Goal: Information Seeking & Learning: Learn about a topic

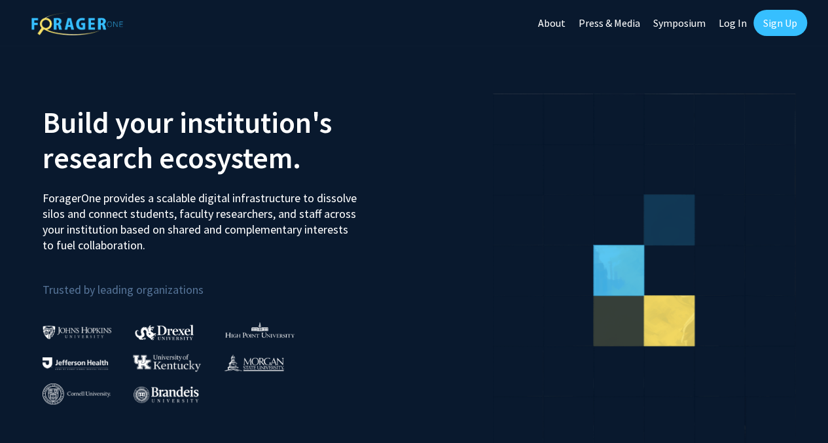
click at [733, 23] on link "Log In" at bounding box center [732, 23] width 41 height 46
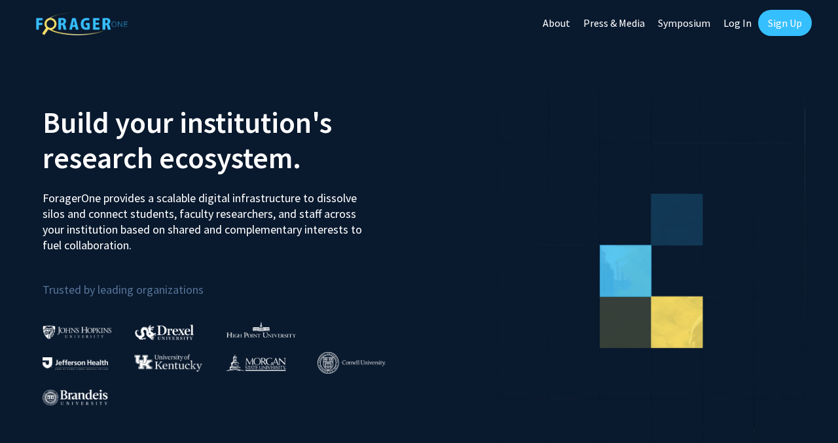
select select
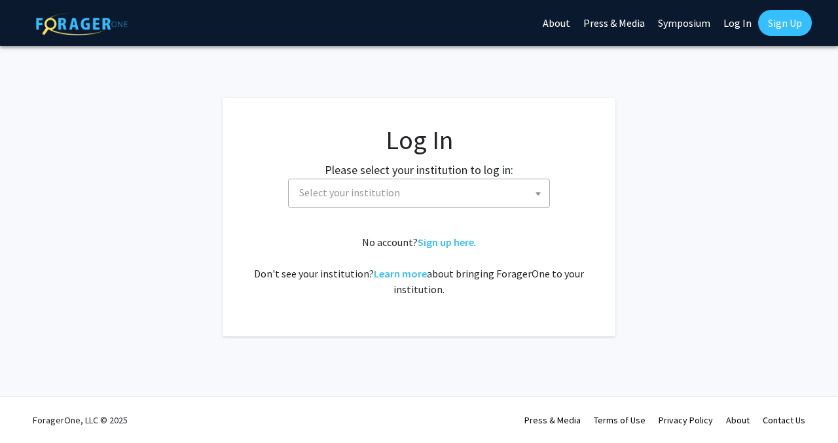
click at [393, 204] on span "Select your institution" at bounding box center [421, 192] width 255 height 27
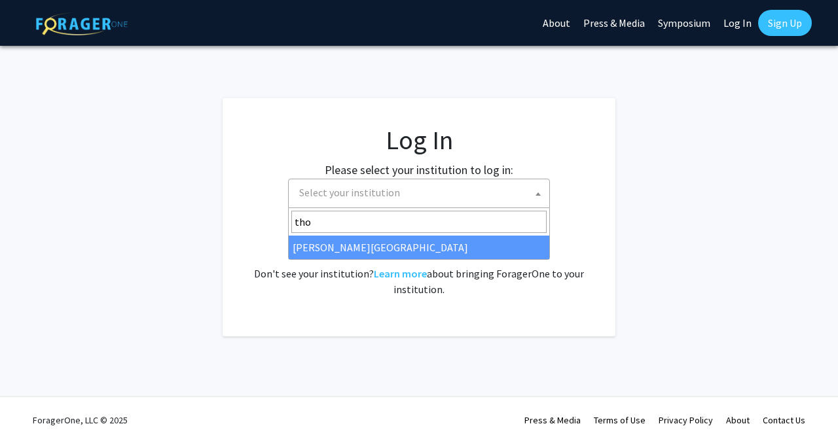
type input "thom"
select select "24"
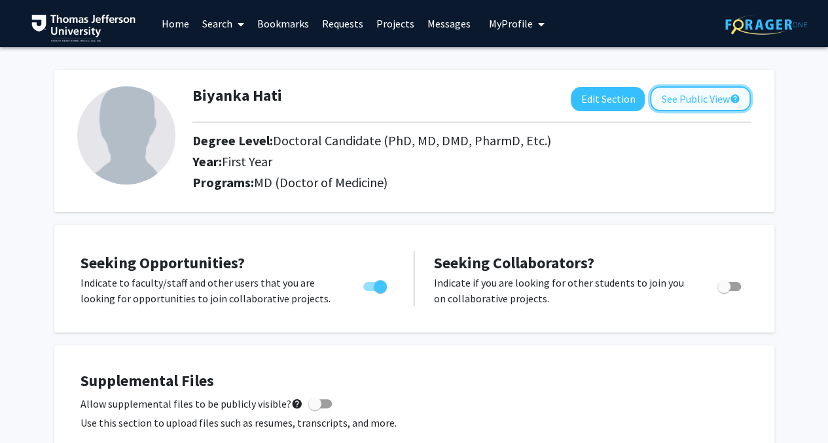
click at [684, 92] on button "See Public View help" at bounding box center [700, 98] width 101 height 25
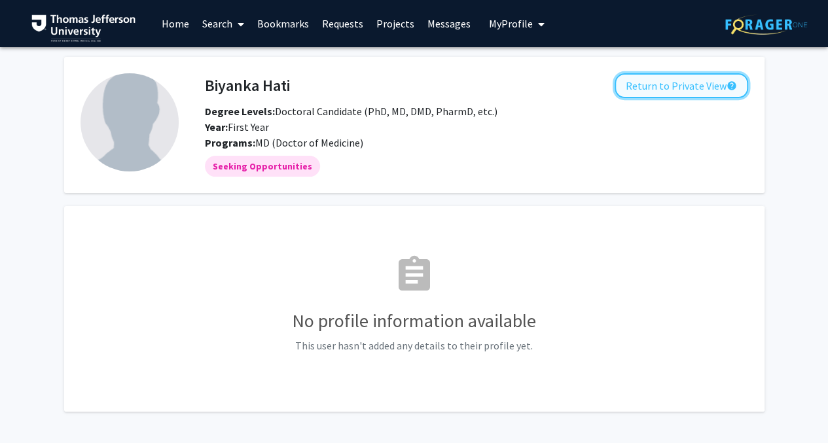
click at [686, 94] on button "Return to Private View help" at bounding box center [680, 85] width 133 height 25
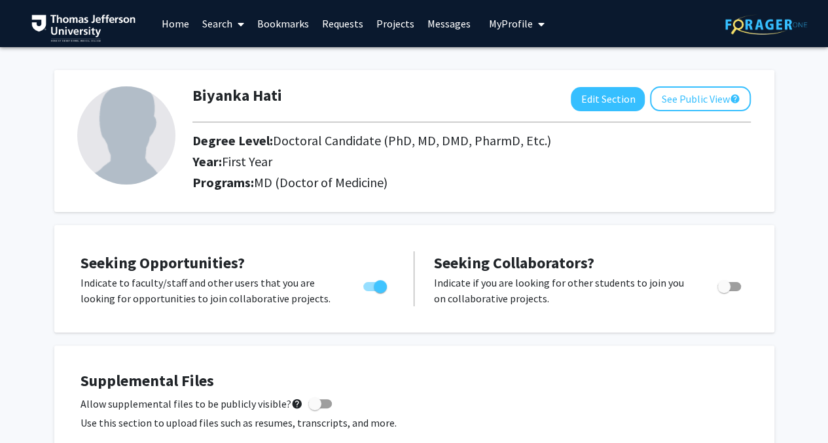
click at [183, 20] on link "Home" at bounding box center [175, 24] width 41 height 46
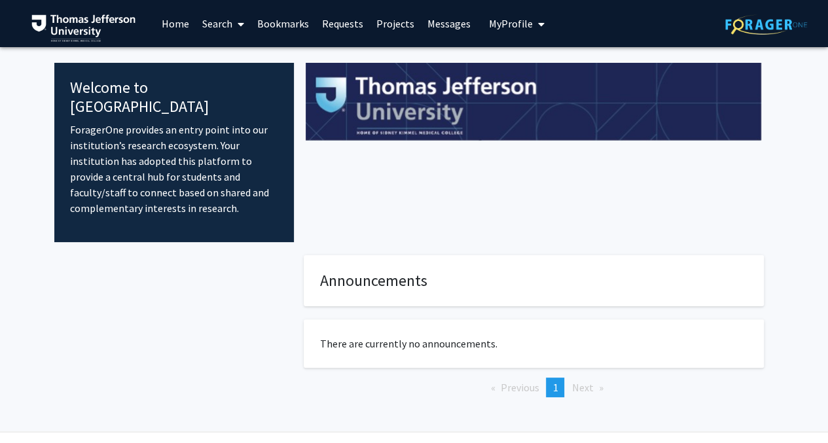
click at [213, 26] on link "Search" at bounding box center [223, 24] width 55 height 46
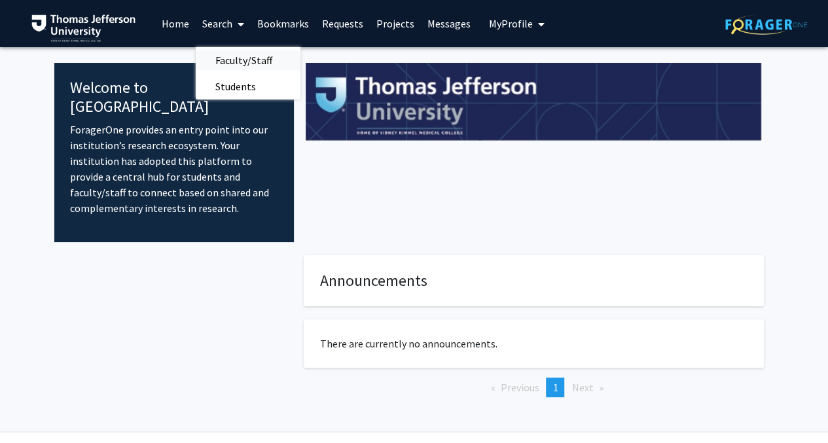
click at [221, 47] on span "Faculty/Staff" at bounding box center [244, 60] width 96 height 26
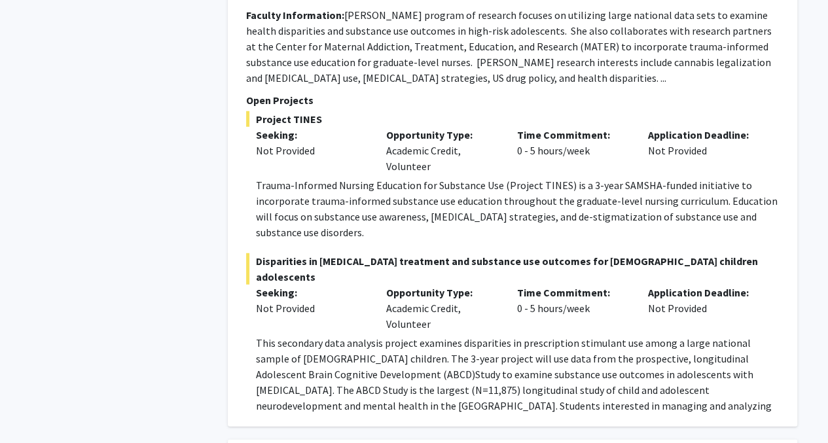
scroll to position [1778, 0]
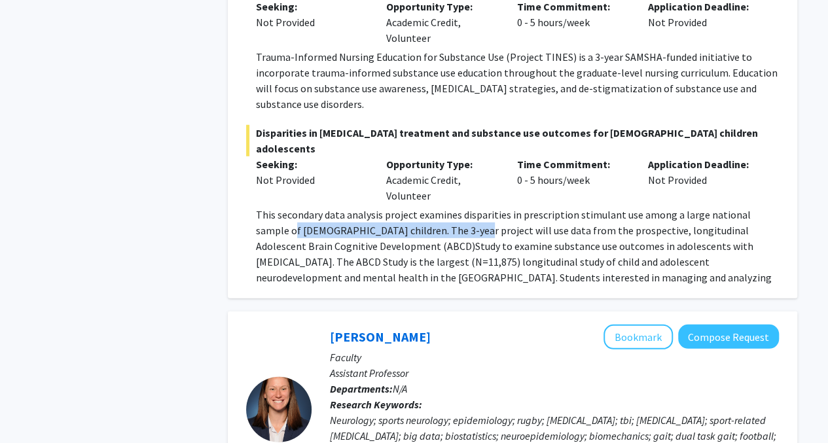
drag, startPoint x: 260, startPoint y: 195, endPoint x: 425, endPoint y: 196, distance: 164.9
click at [425, 207] on p "This secondary data analysis project examines disparities in prescription stimu…" at bounding box center [517, 254] width 523 height 94
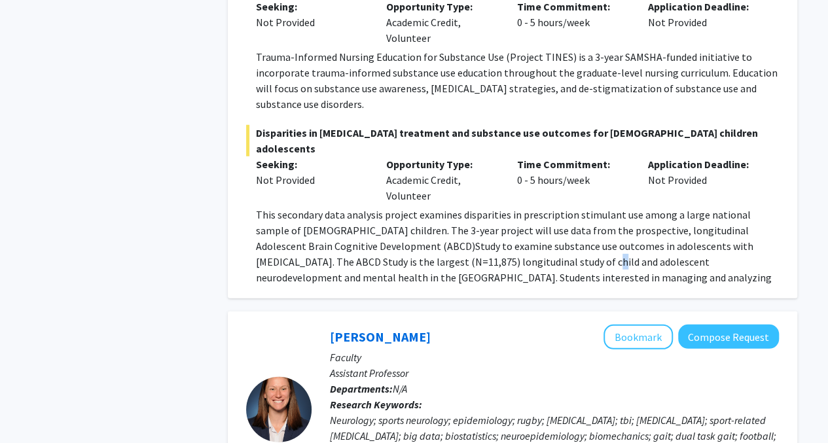
drag, startPoint x: 425, startPoint y: 196, endPoint x: 404, endPoint y: 226, distance: 36.7
click at [404, 226] on p "This secondary data analysis project examines disparities in prescription stimu…" at bounding box center [517, 254] width 523 height 94
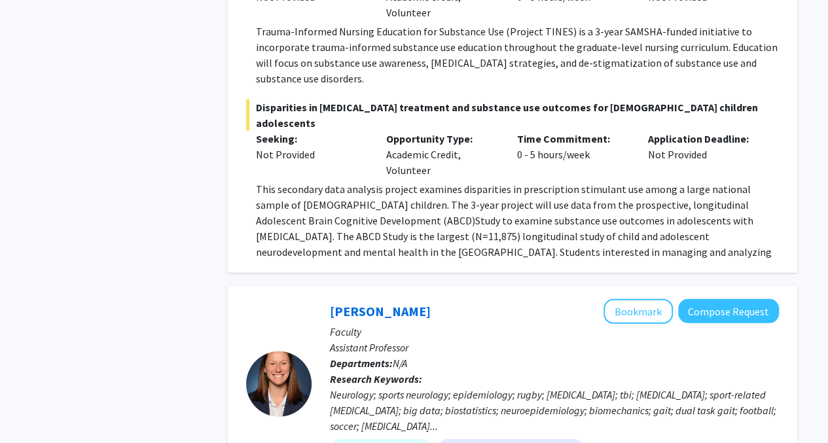
click at [361, 217] on p "This secondary data analysis project examines disparities in prescription stimu…" at bounding box center [517, 228] width 523 height 94
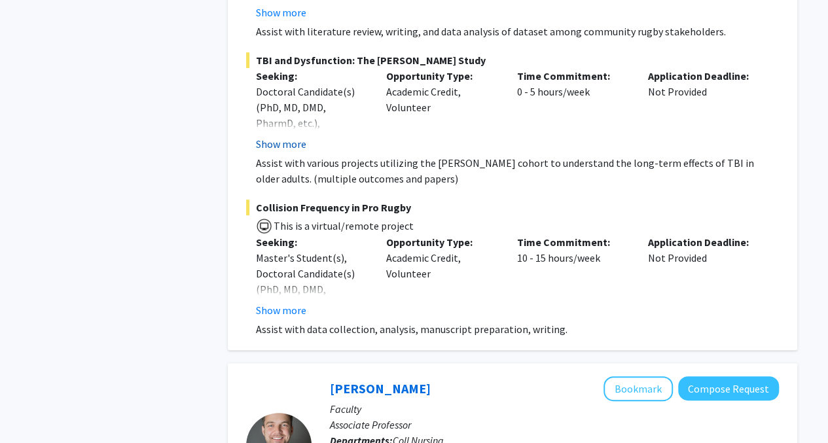
scroll to position [2617, 0]
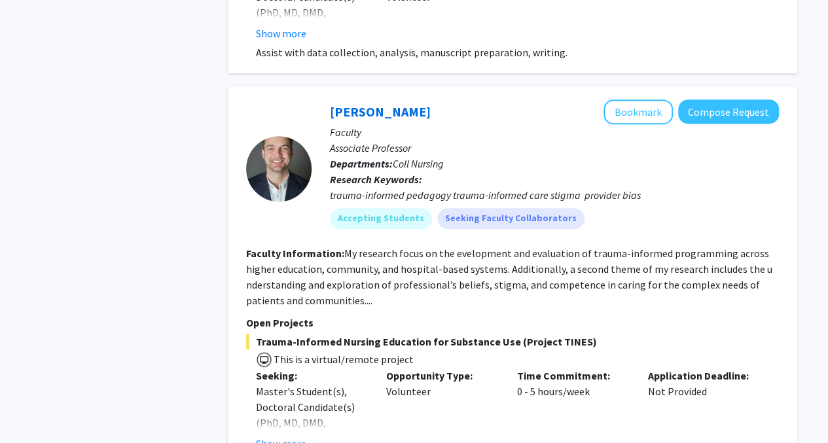
click at [283, 278] on fg-search-faculty "[PERSON_NAME] Bookmark Compose Request Faculty Associate Professor Departments:…" at bounding box center [512, 433] width 533 height 668
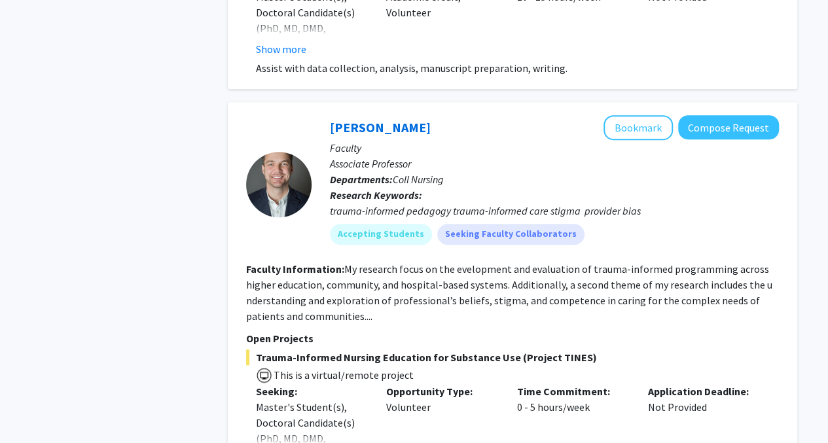
scroll to position [2879, 0]
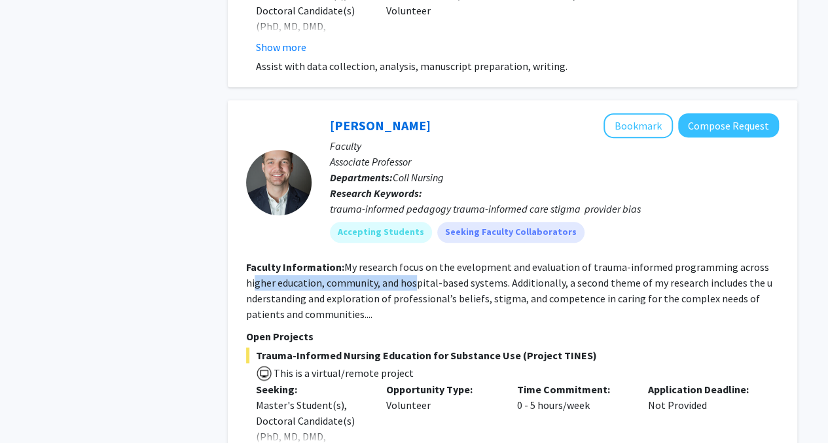
drag, startPoint x: 255, startPoint y: 255, endPoint x: 414, endPoint y: 249, distance: 159.1
click at [414, 260] on fg-read-more "My research focus on the evelopment and evaluation of trauma-informed programmi…" at bounding box center [509, 290] width 526 height 60
drag, startPoint x: 414, startPoint y: 249, endPoint x: 395, endPoint y: 265, distance: 24.1
click at [395, 265] on fg-read-more "My research focus on the evelopment and evaluation of trauma-informed programmi…" at bounding box center [509, 290] width 526 height 60
drag, startPoint x: 395, startPoint y: 265, endPoint x: 339, endPoint y: 257, distance: 56.8
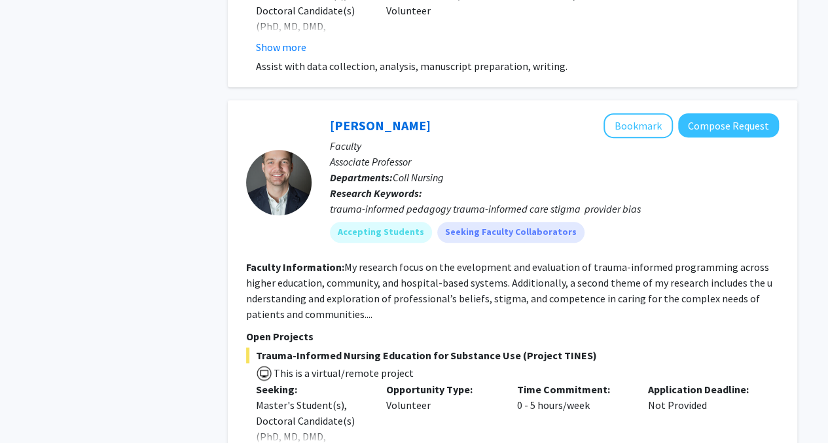
click at [339, 260] on fg-read-more "My research focus on the evelopment and evaluation of trauma-informed programmi…" at bounding box center [509, 290] width 526 height 60
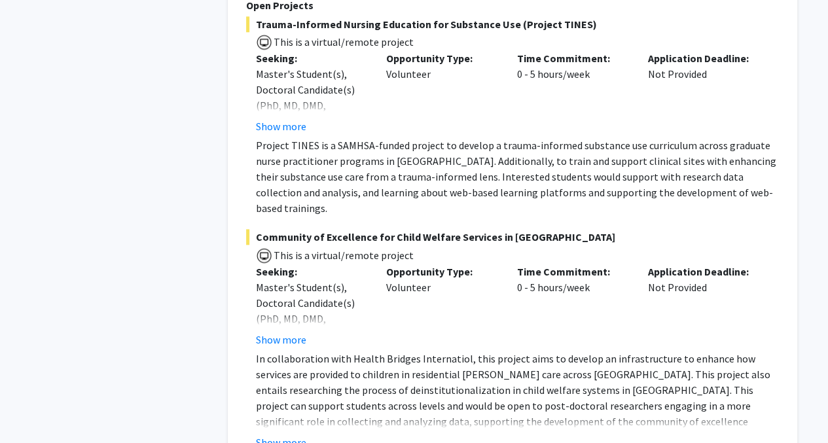
scroll to position [3211, 0]
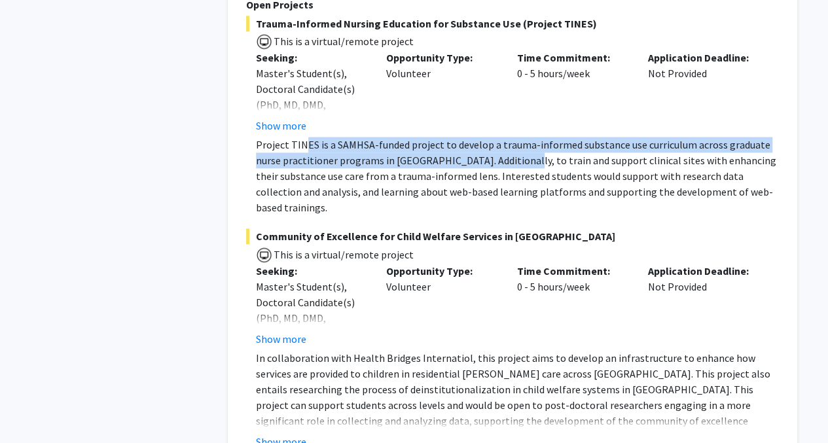
drag, startPoint x: 306, startPoint y: 113, endPoint x: 508, endPoint y: 122, distance: 201.7
click at [508, 137] on p "Project TINES is a SAMHSA-funded project to develop a trauma-informed substance…" at bounding box center [517, 176] width 523 height 79
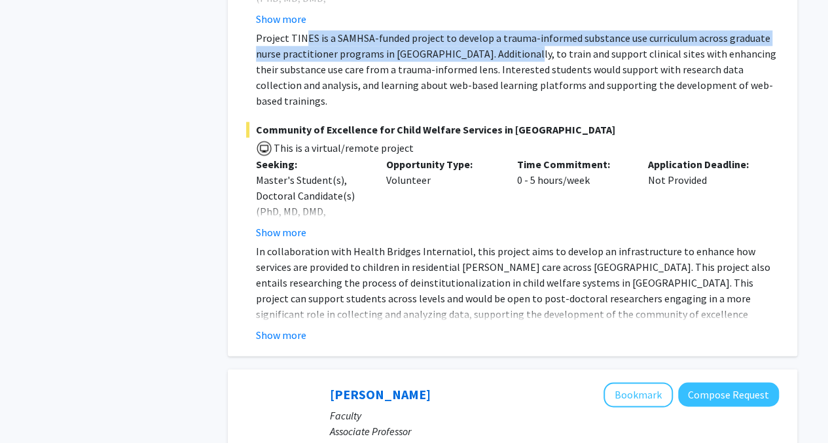
scroll to position [3318, 0]
click at [275, 326] on button "Show more" at bounding box center [281, 334] width 50 height 16
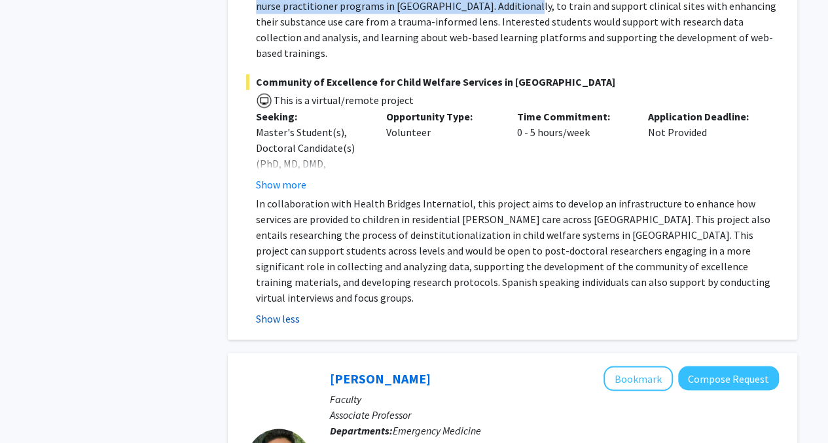
scroll to position [3374, 0]
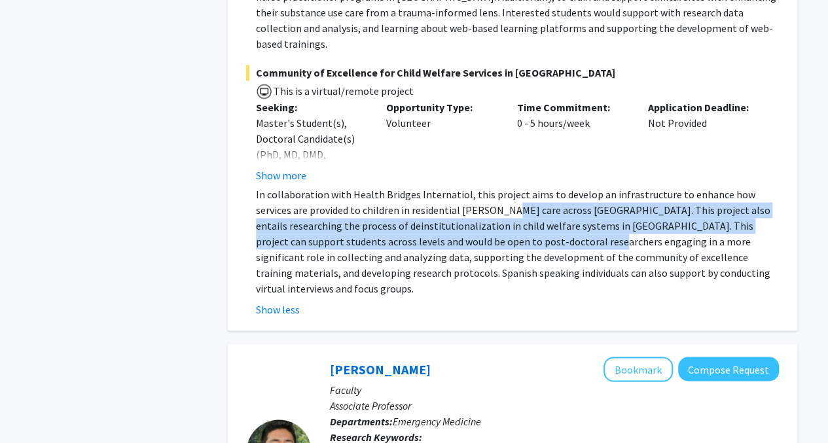
drag, startPoint x: 461, startPoint y: 170, endPoint x: 514, endPoint y: 192, distance: 57.2
click at [514, 192] on p "In collaboration with Health Bridges Internatiol, this project aims to develop …" at bounding box center [517, 241] width 523 height 110
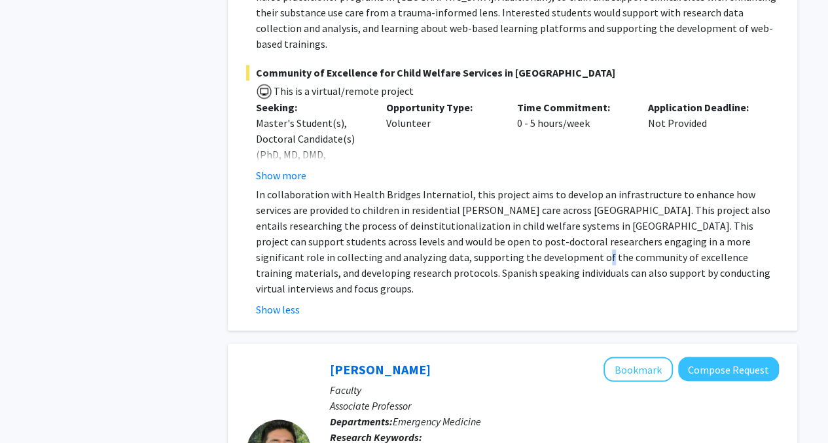
drag, startPoint x: 514, startPoint y: 192, endPoint x: 467, endPoint y: 206, distance: 48.6
click at [467, 206] on p "In collaboration with Health Bridges Internatiol, this project aims to develop …" at bounding box center [517, 241] width 523 height 110
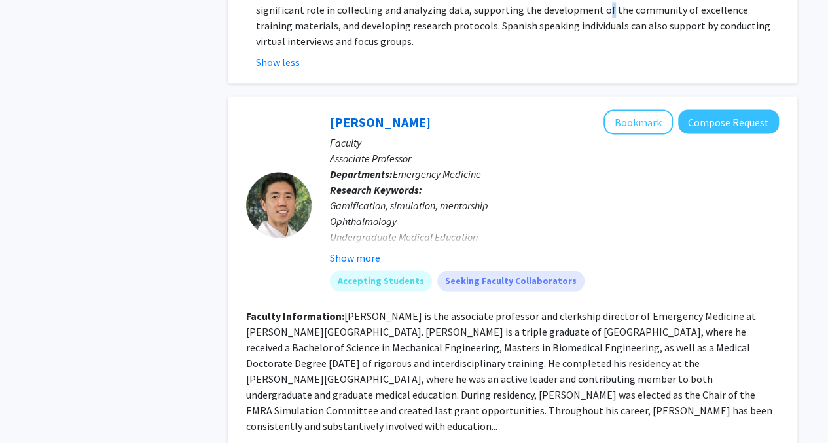
scroll to position [3628, 0]
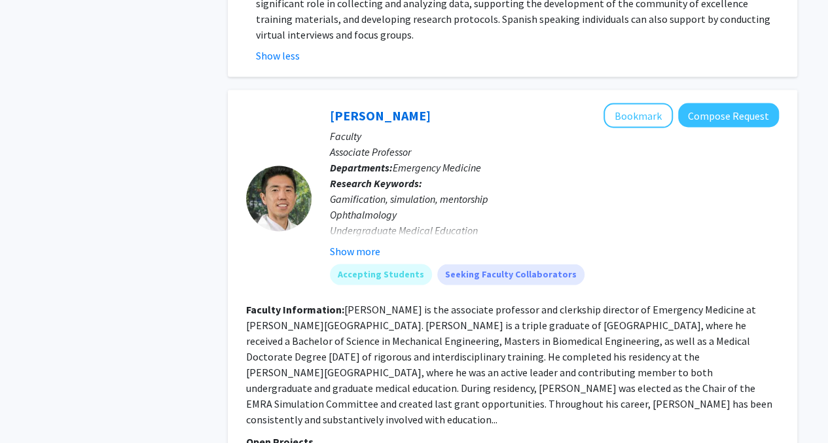
click at [291, 302] on fg-read-more "[PERSON_NAME] is the associate professor and clerkship director of Emergency Me…" at bounding box center [509, 363] width 526 height 123
click at [354, 243] on button "Show more" at bounding box center [355, 251] width 50 height 16
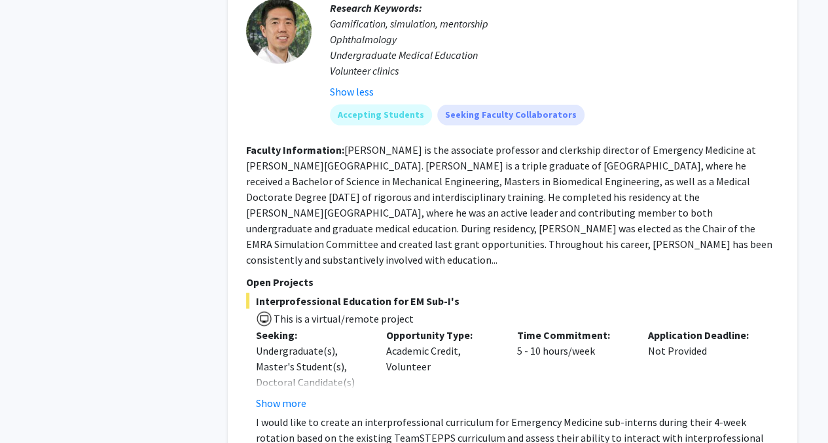
scroll to position [3803, 0]
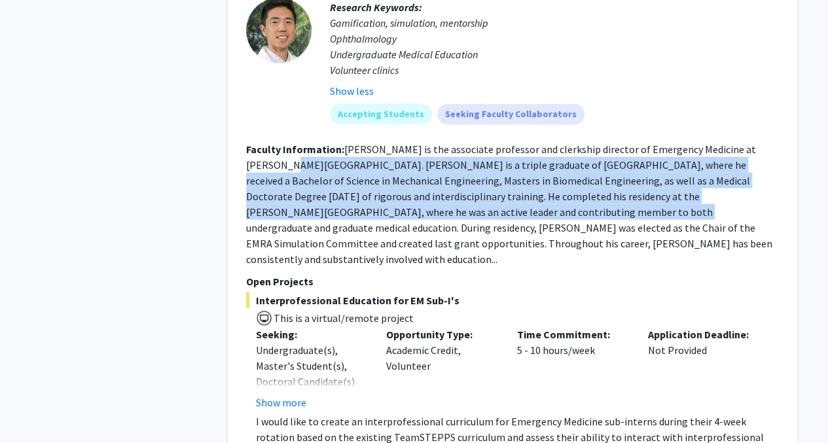
drag, startPoint x: 270, startPoint y: 109, endPoint x: 486, endPoint y: 150, distance: 219.8
click at [486, 150] on section "Faculty Information: [PERSON_NAME] is the associate professor and clerkship dir…" at bounding box center [512, 204] width 533 height 126
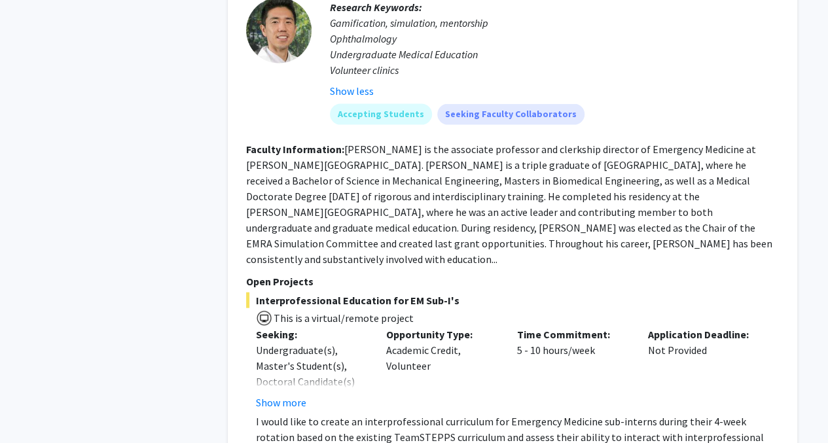
drag, startPoint x: 486, startPoint y: 150, endPoint x: 427, endPoint y: 188, distance: 70.1
click at [427, 188] on section "Faculty Information: [PERSON_NAME] is the associate professor and clerkship dir…" at bounding box center [512, 204] width 533 height 126
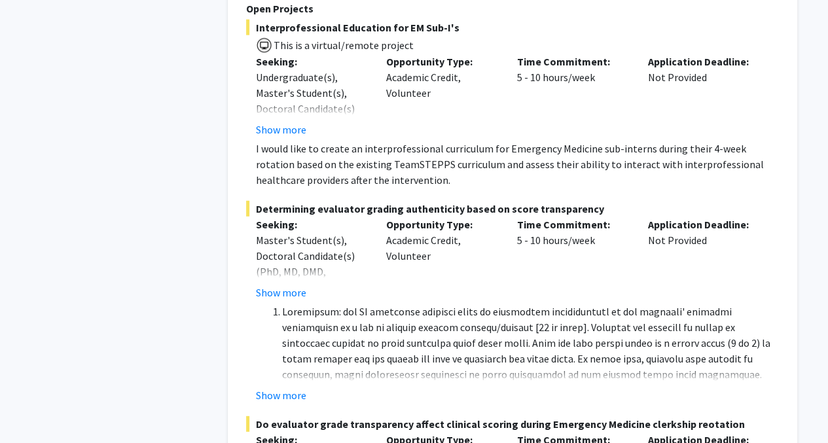
scroll to position [4077, 0]
click at [273, 387] on button "Show more" at bounding box center [281, 395] width 50 height 16
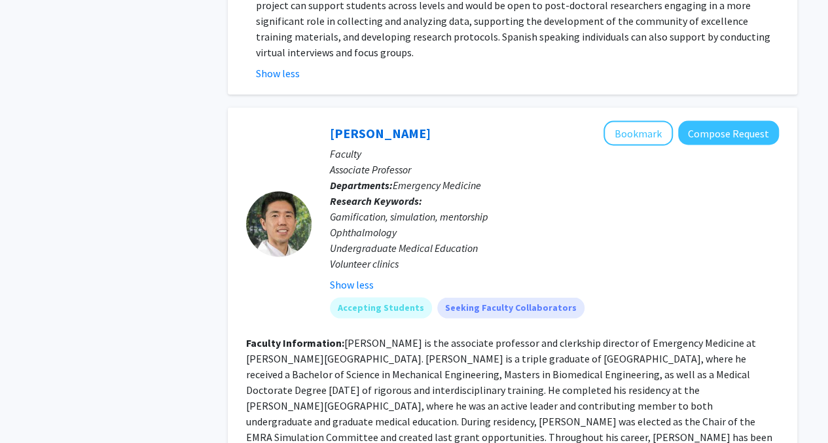
scroll to position [3610, 0]
click at [383, 298] on mat-chip "Accepting Students" at bounding box center [381, 308] width 102 height 21
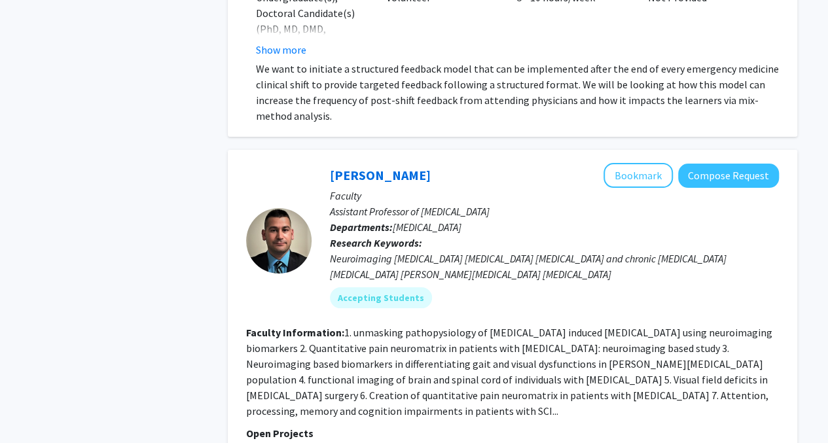
scroll to position [4902, 0]
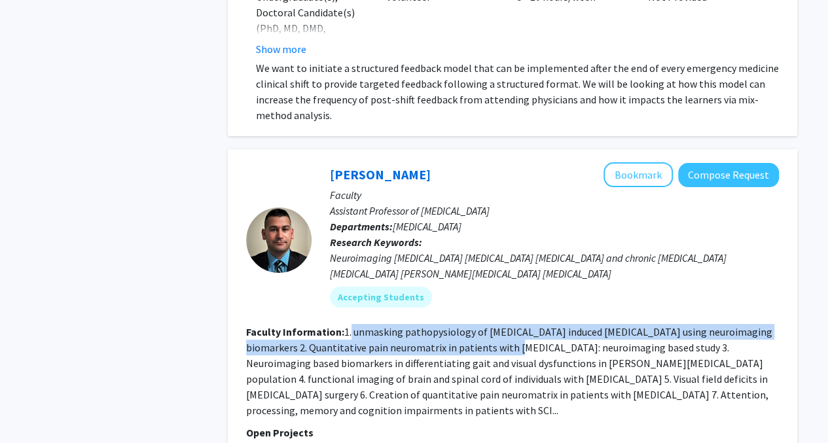
drag, startPoint x: 394, startPoint y: 229, endPoint x: 491, endPoint y: 253, distance: 99.8
click at [491, 325] on fg-read-more "1. unmasking pathopysiology of [MEDICAL_DATA] induced [MEDICAL_DATA] using neur…" at bounding box center [509, 371] width 526 height 92
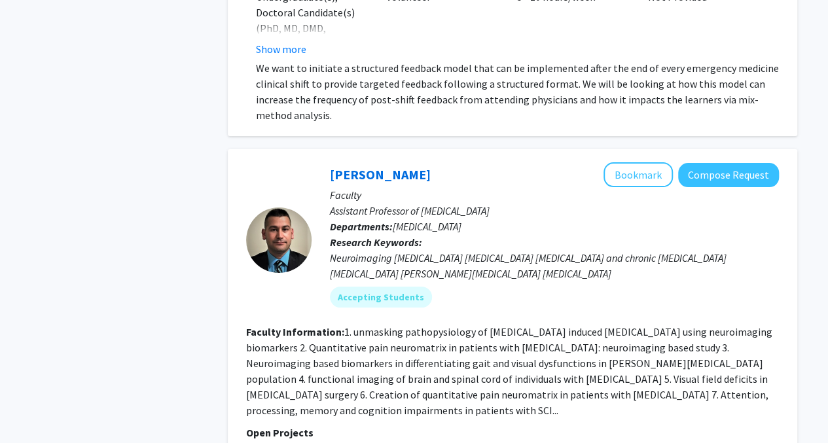
drag, startPoint x: 491, startPoint y: 253, endPoint x: 416, endPoint y: 288, distance: 82.3
click at [416, 325] on fg-read-more "1. unmasking pathopysiology of [MEDICAL_DATA] induced [MEDICAL_DATA] using neur…" at bounding box center [509, 371] width 526 height 92
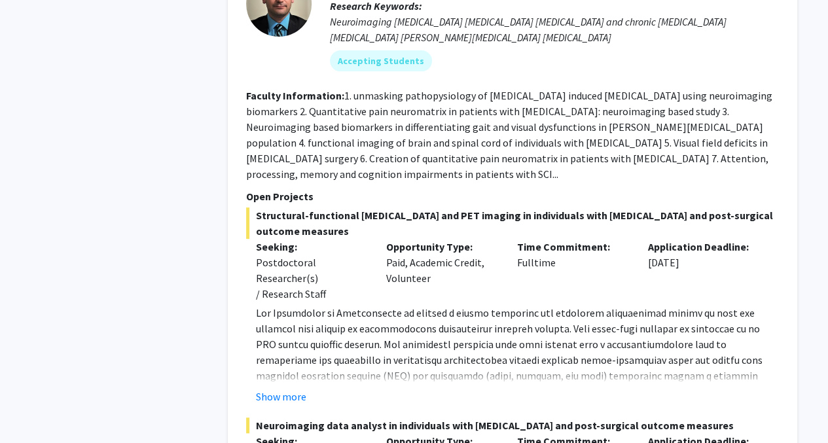
scroll to position [5140, 0]
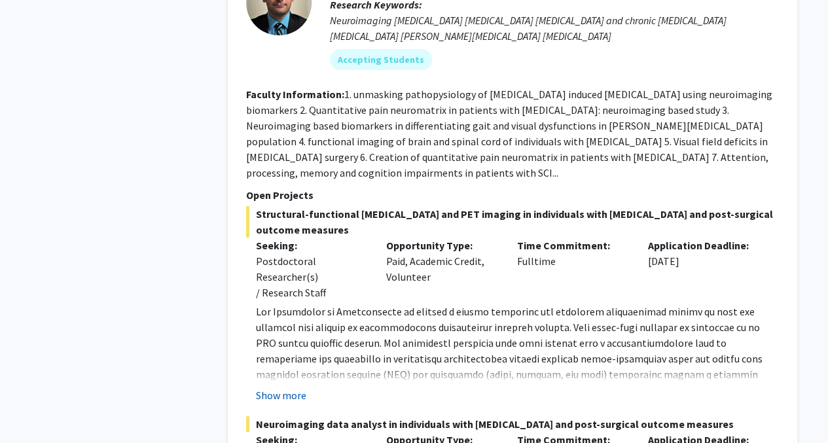
click at [285, 387] on button "Show more" at bounding box center [281, 395] width 50 height 16
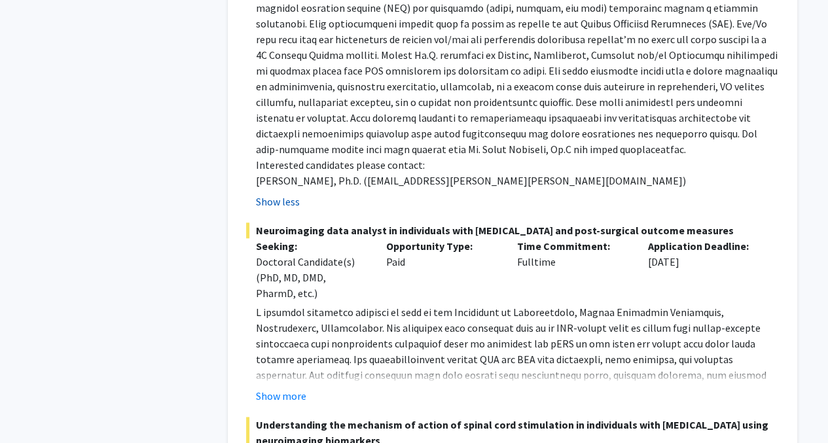
scroll to position [5515, 0]
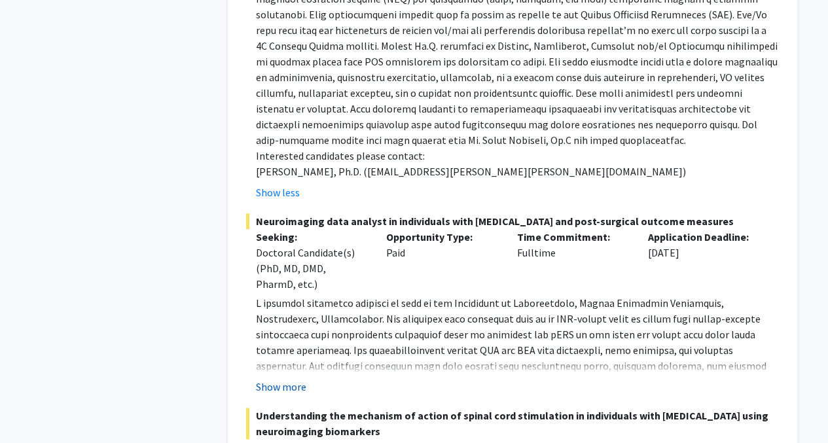
click at [281, 379] on button "Show more" at bounding box center [281, 387] width 50 height 16
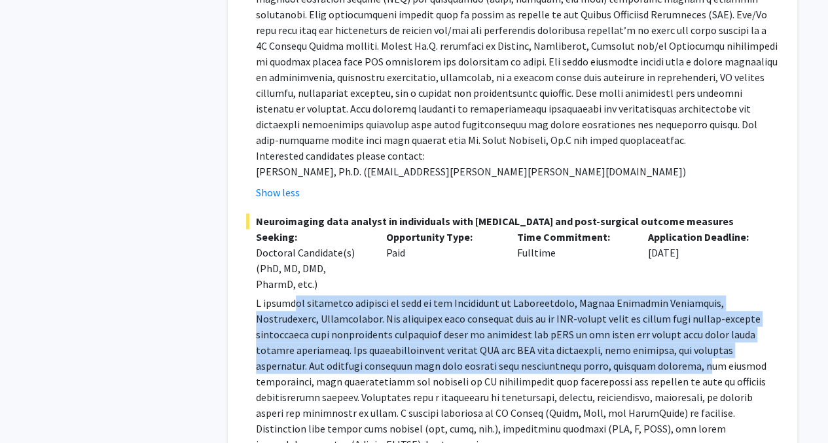
drag, startPoint x: 291, startPoint y: 215, endPoint x: 518, endPoint y: 268, distance: 233.3
click at [518, 295] on p at bounding box center [517, 373] width 523 height 157
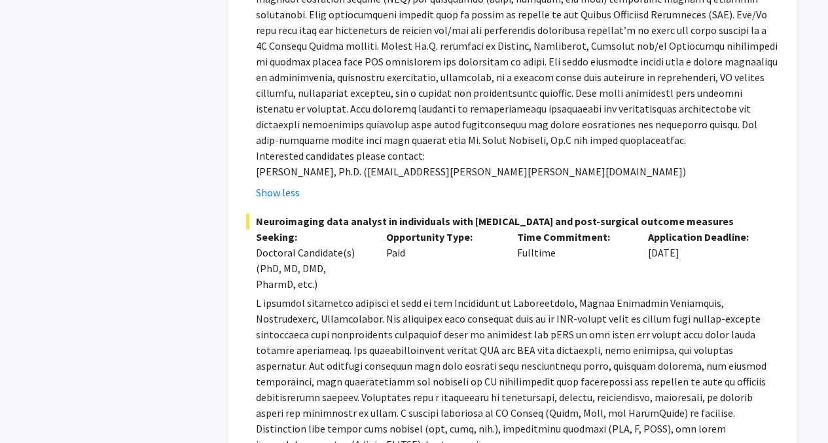
click at [389, 298] on p at bounding box center [517, 373] width 523 height 157
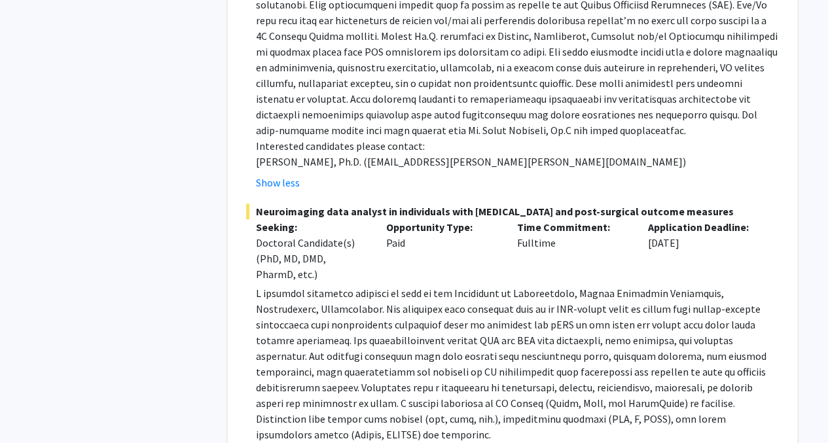
scroll to position [5526, 0]
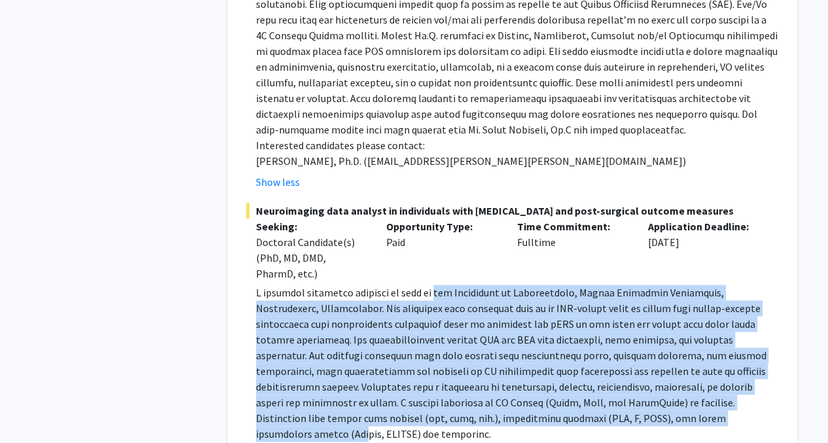
drag, startPoint x: 425, startPoint y: 200, endPoint x: 506, endPoint y: 323, distance: 147.7
click at [506, 323] on p at bounding box center [517, 363] width 523 height 157
drag, startPoint x: 506, startPoint y: 323, endPoint x: 449, endPoint y: 317, distance: 57.8
click at [449, 317] on p at bounding box center [517, 363] width 523 height 157
click at [460, 285] on p at bounding box center [517, 363] width 523 height 157
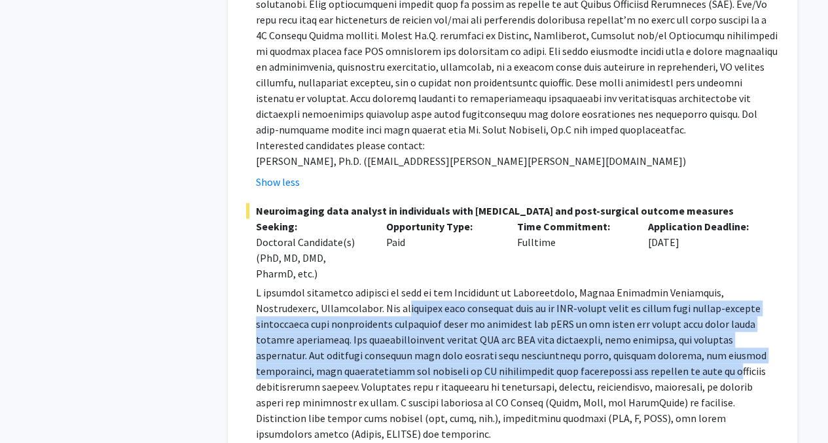
drag, startPoint x: 348, startPoint y: 215, endPoint x: 508, endPoint y: 272, distance: 170.1
click at [508, 285] on p at bounding box center [517, 363] width 523 height 157
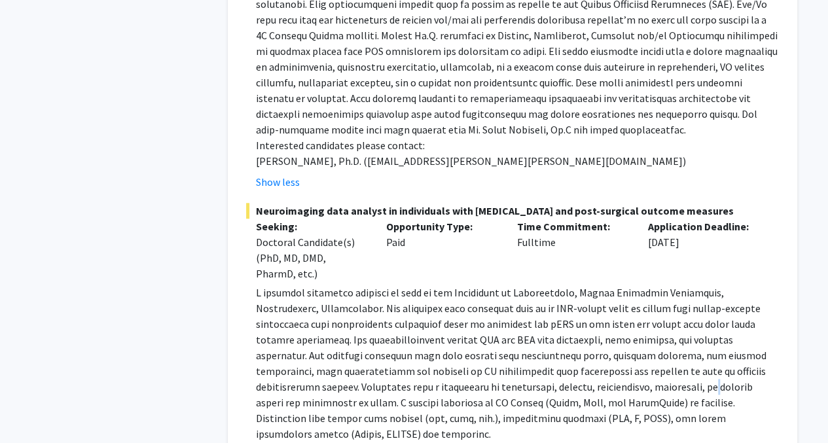
drag, startPoint x: 508, startPoint y: 272, endPoint x: 477, endPoint y: 299, distance: 41.7
click at [477, 299] on p at bounding box center [517, 363] width 523 height 157
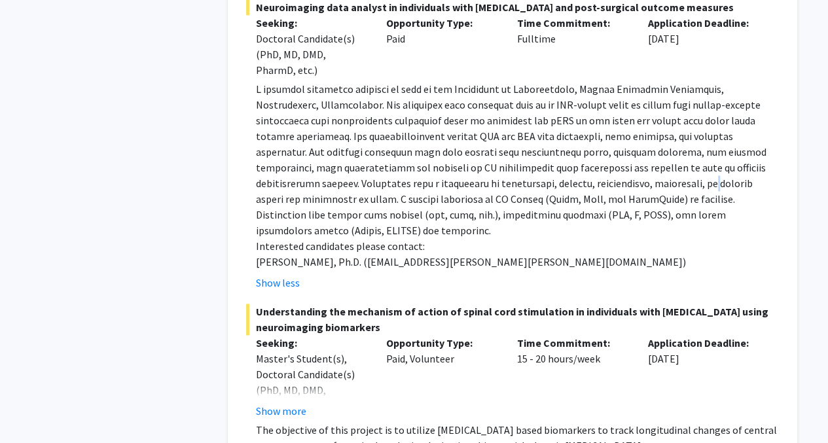
scroll to position [5730, 0]
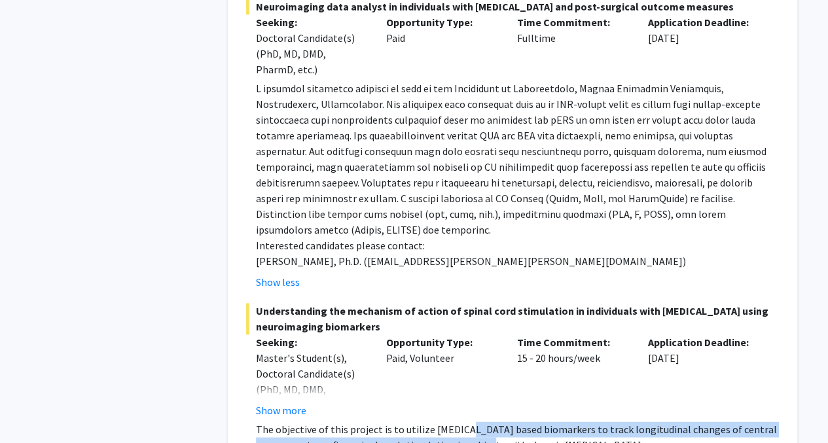
drag, startPoint x: 459, startPoint y: 315, endPoint x: 466, endPoint y: 342, distance: 28.2
click at [466, 421] on p "The objective of this project is to utilize [MEDICAL_DATA] based biomarkers to …" at bounding box center [517, 436] width 523 height 31
click at [281, 402] on button "Show more" at bounding box center [281, 410] width 50 height 16
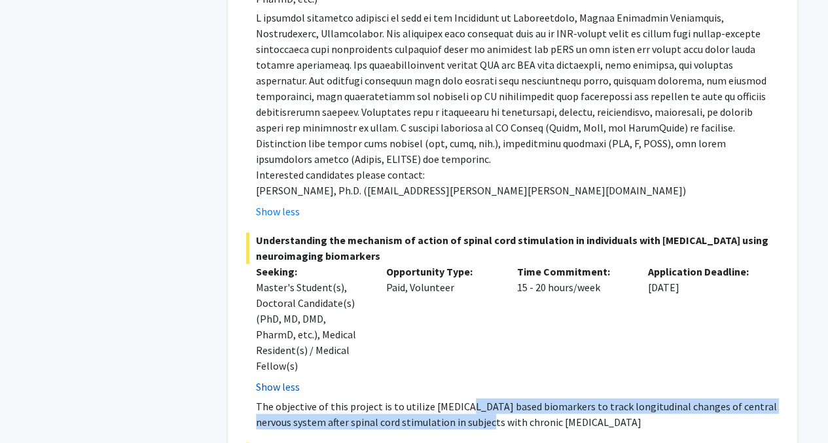
scroll to position [5810, 0]
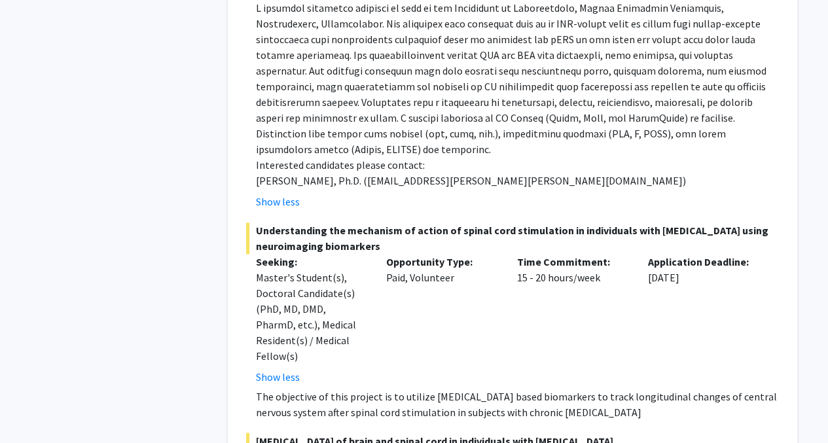
click at [322, 388] on p "The objective of this project is to utilize [MEDICAL_DATA] based biomarkers to …" at bounding box center [517, 403] width 523 height 31
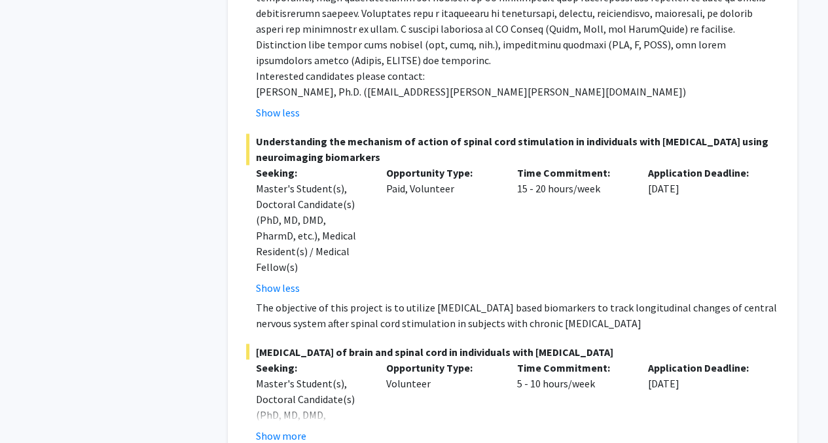
scroll to position [5902, 0]
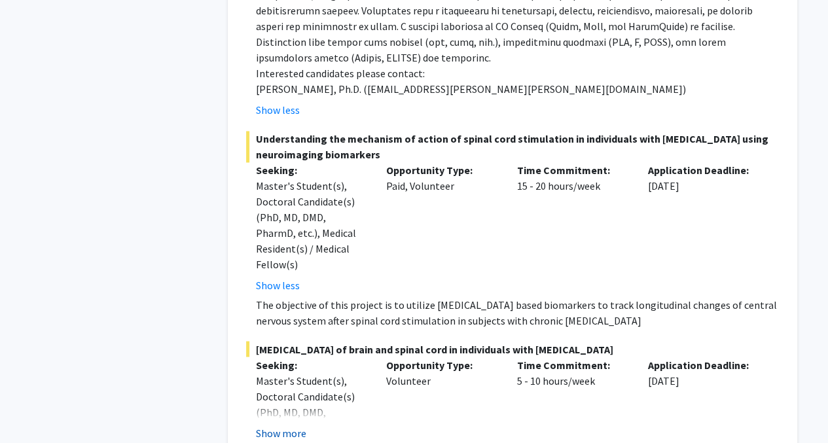
click at [275, 425] on button "Show more" at bounding box center [281, 433] width 50 height 16
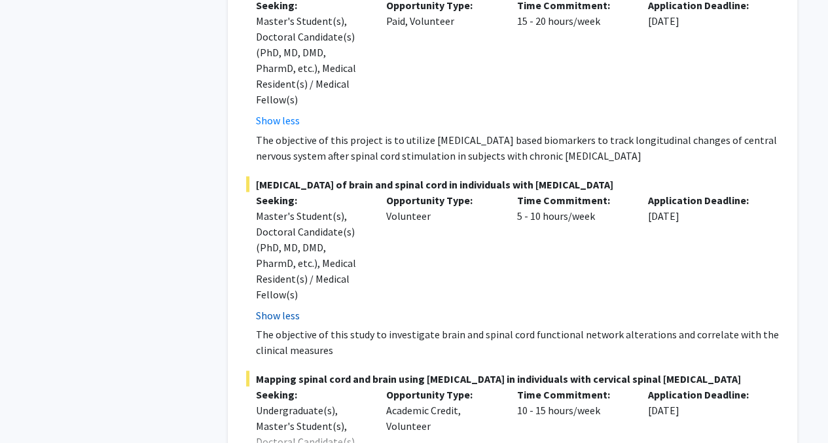
scroll to position [6067, 0]
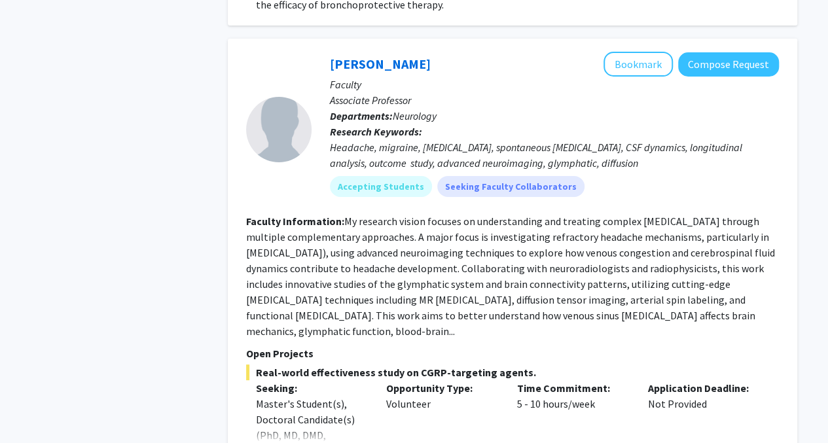
scroll to position [7403, 0]
drag, startPoint x: 415, startPoint y: 321, endPoint x: 404, endPoint y: 344, distance: 24.6
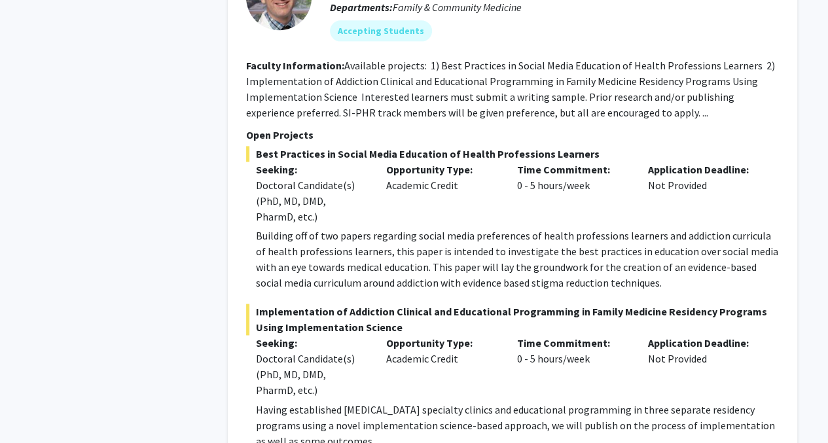
scroll to position [8282, 0]
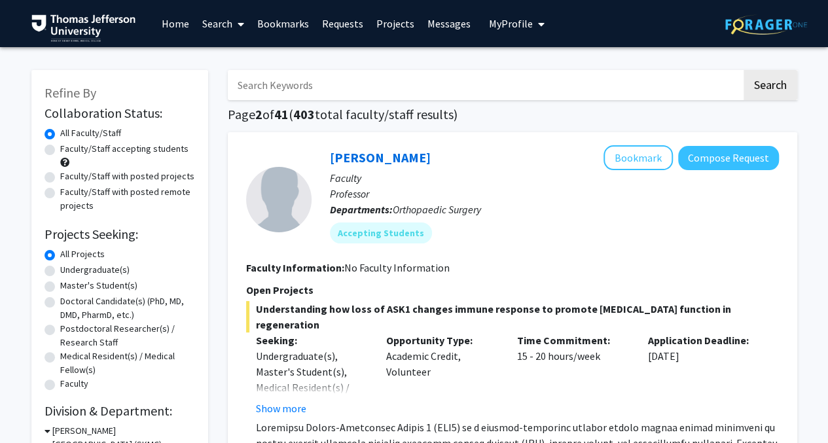
click at [60, 149] on label "Faculty/Staff accepting students" at bounding box center [124, 149] width 128 height 14
click at [60, 149] on input "Faculty/Staff accepting students" at bounding box center [64, 146] width 9 height 9
radio input "true"
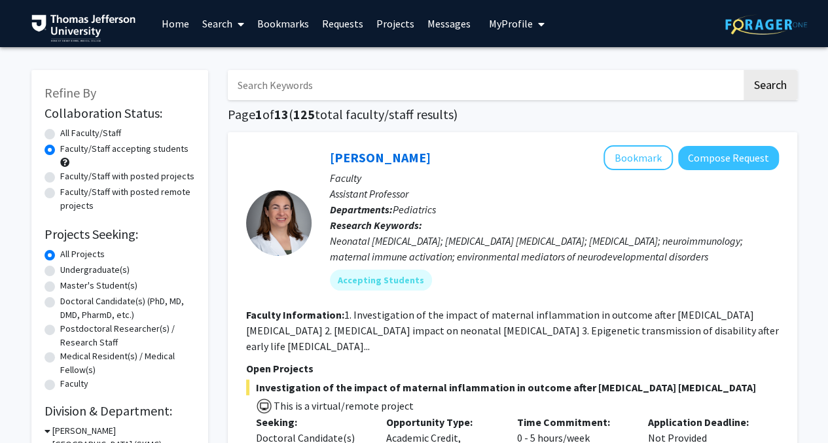
click at [60, 296] on label "Doctoral Candidate(s) (PhD, MD, DMD, PharmD, etc.)" at bounding box center [127, 307] width 135 height 27
click at [60, 296] on input "Doctoral Candidate(s) (PhD, MD, DMD, PharmD, etc.)" at bounding box center [64, 298] width 9 height 9
radio input "true"
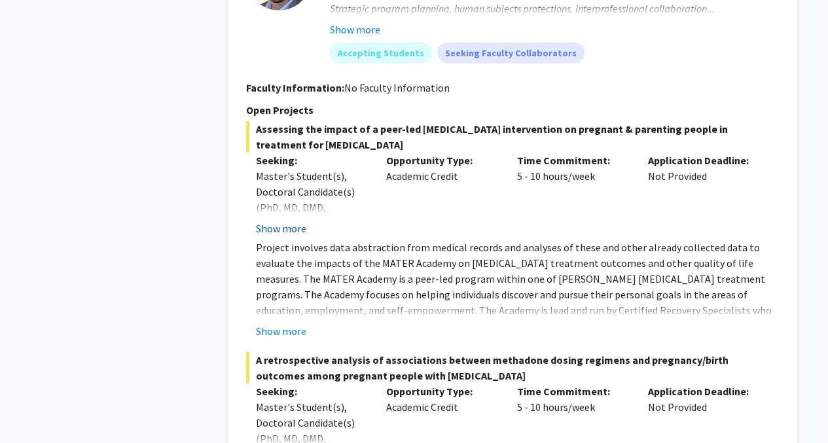
scroll to position [6879, 0]
click at [273, 323] on button "Show more" at bounding box center [281, 331] width 50 height 16
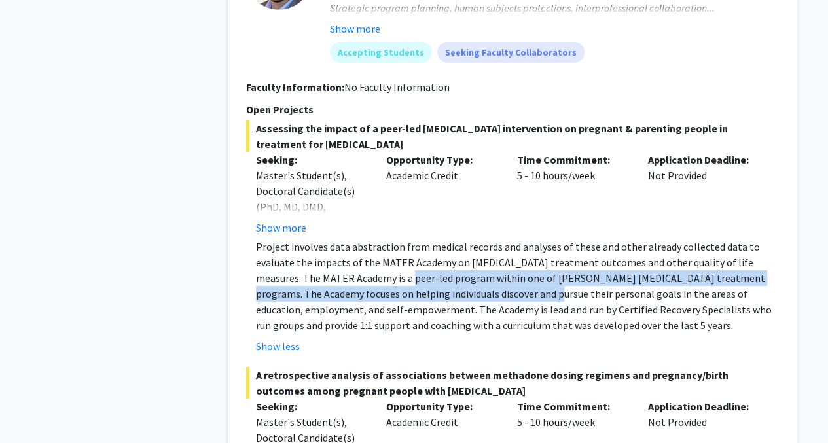
drag, startPoint x: 382, startPoint y: 228, endPoint x: 500, endPoint y: 252, distance: 120.2
click at [500, 252] on p "Project involves data abstraction from medical records and analyses of these an…" at bounding box center [517, 286] width 523 height 94
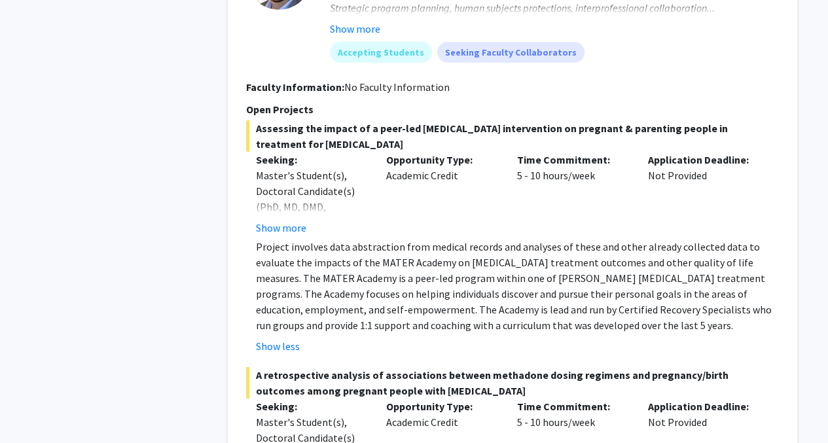
drag, startPoint x: 500, startPoint y: 252, endPoint x: 486, endPoint y: 267, distance: 20.4
click at [486, 267] on p "Project involves data abstraction from medical records and analyses of these an…" at bounding box center [517, 286] width 523 height 94
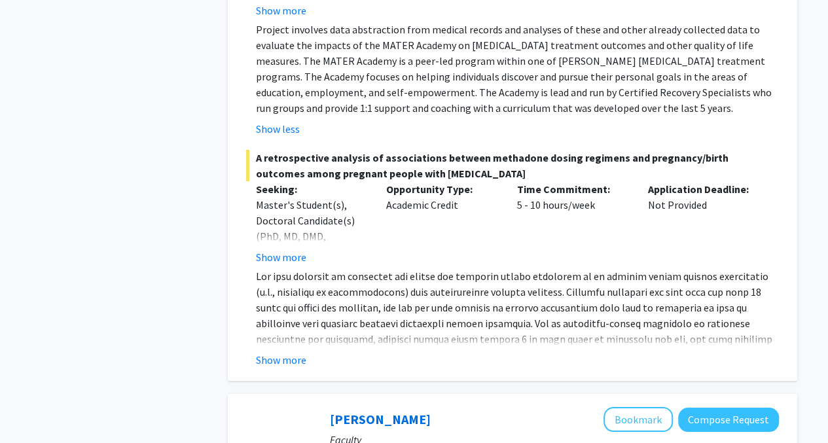
scroll to position [7128, 0]
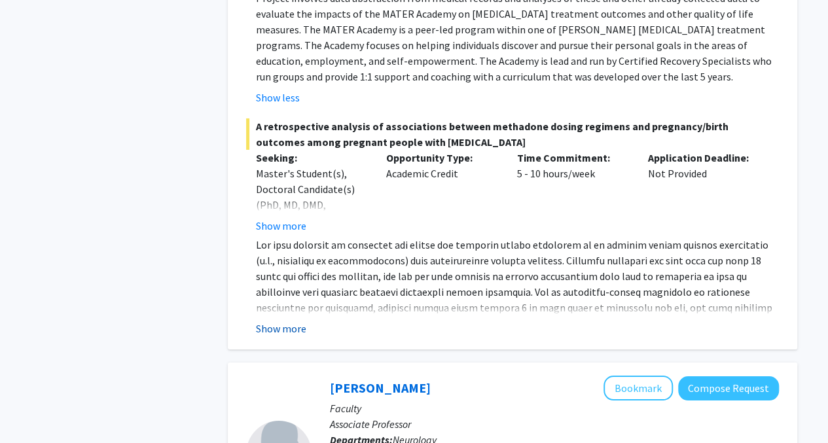
click at [285, 321] on button "Show more" at bounding box center [281, 329] width 50 height 16
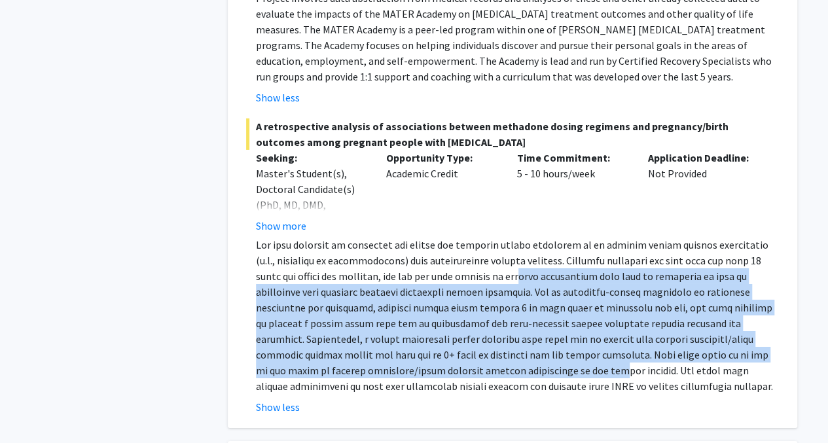
drag, startPoint x: 517, startPoint y: 234, endPoint x: 508, endPoint y: 319, distance: 85.6
click at [508, 319] on p at bounding box center [517, 315] width 523 height 157
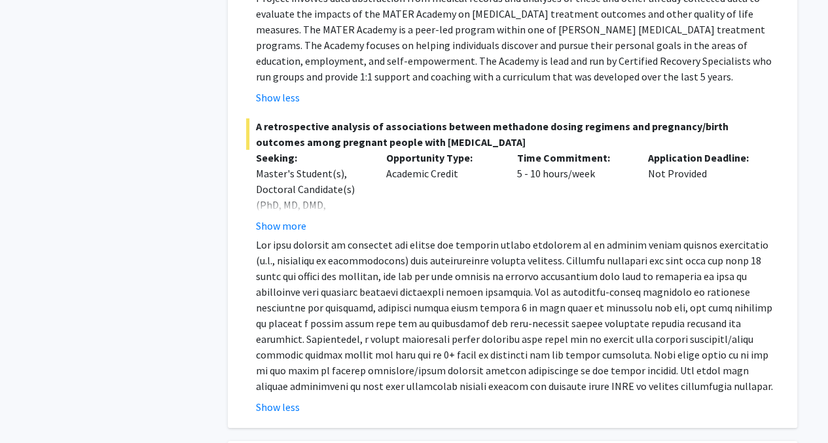
drag, startPoint x: 508, startPoint y: 319, endPoint x: 482, endPoint y: 338, distance: 32.3
click at [482, 338] on p at bounding box center [517, 315] width 523 height 157
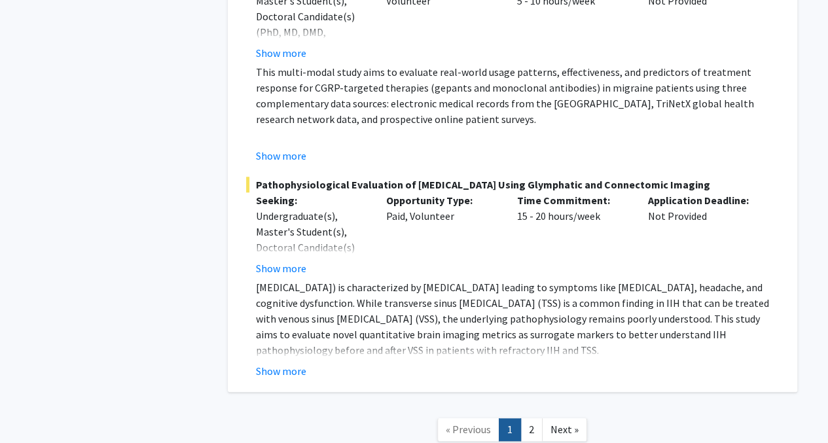
scroll to position [7934, 0]
click at [538, 417] on link "2" at bounding box center [531, 428] width 22 height 23
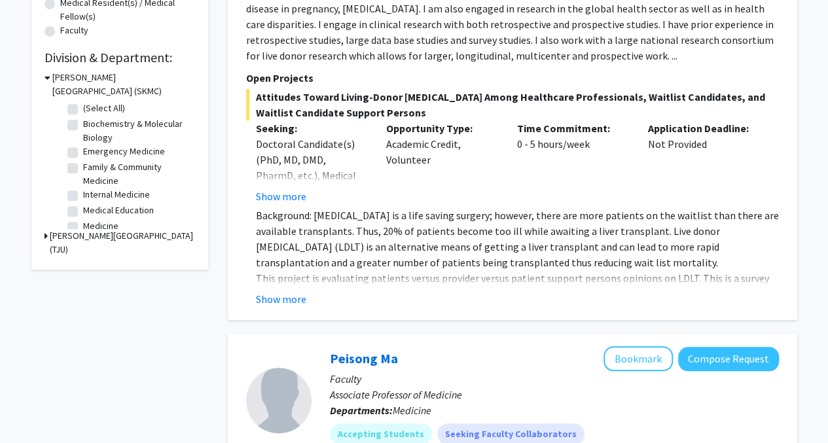
scroll to position [358, 0]
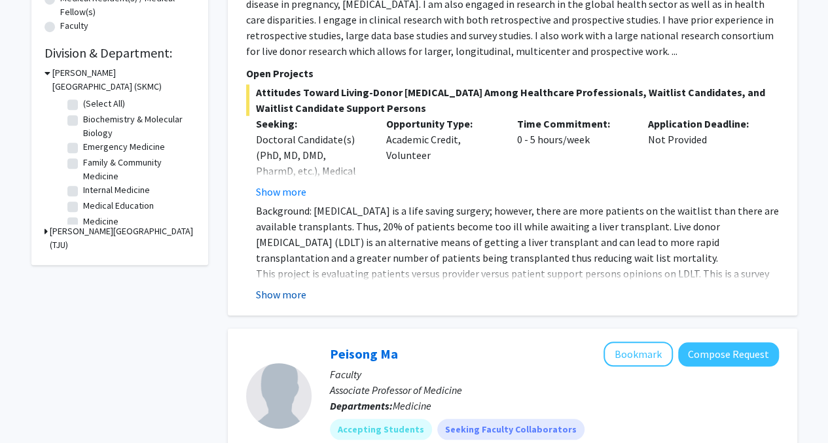
click at [296, 287] on button "Show more" at bounding box center [281, 295] width 50 height 16
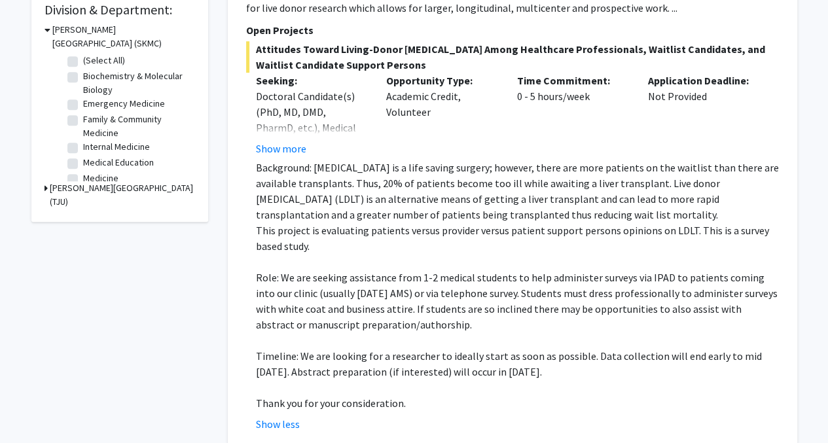
scroll to position [408, 0]
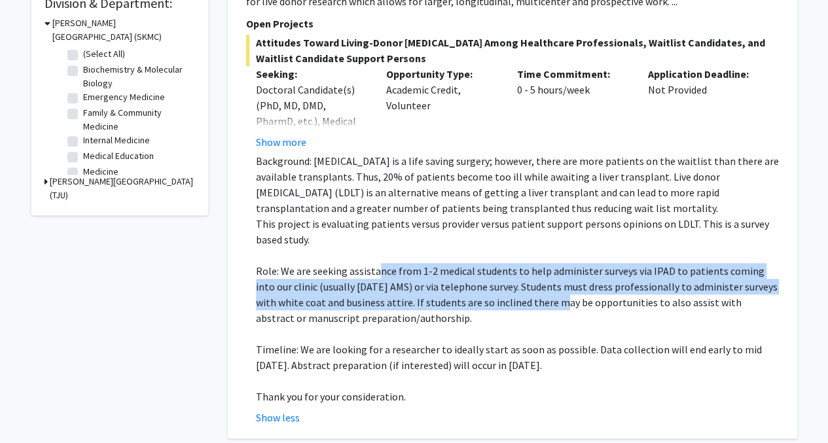
drag, startPoint x: 375, startPoint y: 256, endPoint x: 538, endPoint y: 279, distance: 164.5
click at [538, 279] on p "Role: We are seeking assistance from 1-2 medical students to help administer su…" at bounding box center [517, 294] width 523 height 63
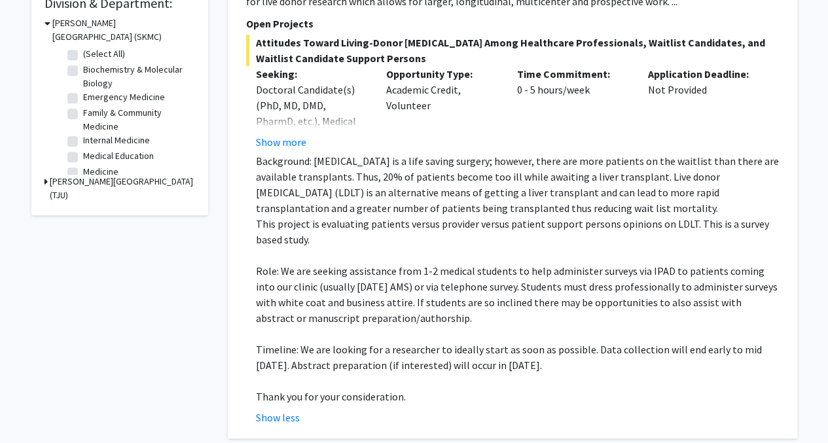
drag, startPoint x: 538, startPoint y: 279, endPoint x: 461, endPoint y: 306, distance: 81.7
click at [461, 306] on p "Role: We are seeking assistance from 1-2 medical students to help administer su…" at bounding box center [517, 294] width 523 height 63
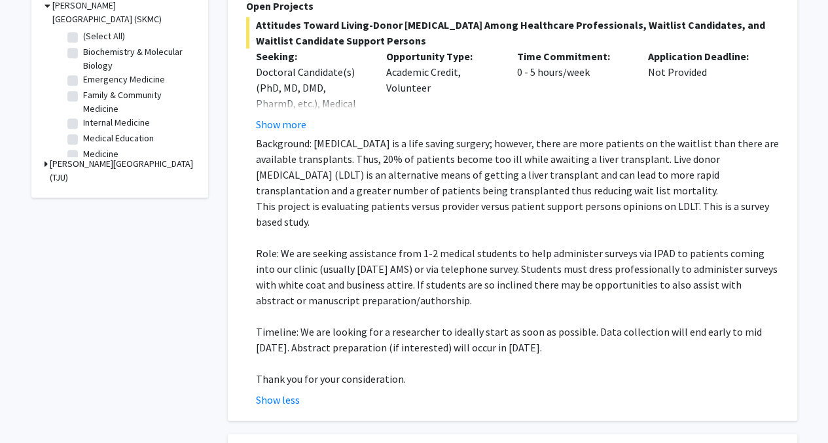
scroll to position [427, 0]
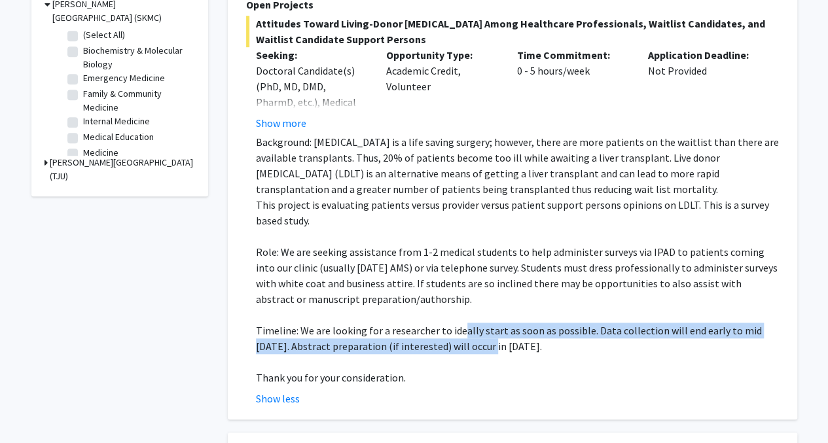
drag, startPoint x: 461, startPoint y: 309, endPoint x: 460, endPoint y: 333, distance: 23.6
click at [460, 333] on p "Timeline: We are looking for a researcher to ideally start as soon as possible.…" at bounding box center [517, 338] width 523 height 31
drag, startPoint x: 460, startPoint y: 333, endPoint x: 424, endPoint y: 332, distance: 36.0
click at [424, 332] on p "Timeline: We are looking for a researcher to ideally start as soon as possible.…" at bounding box center [517, 338] width 523 height 31
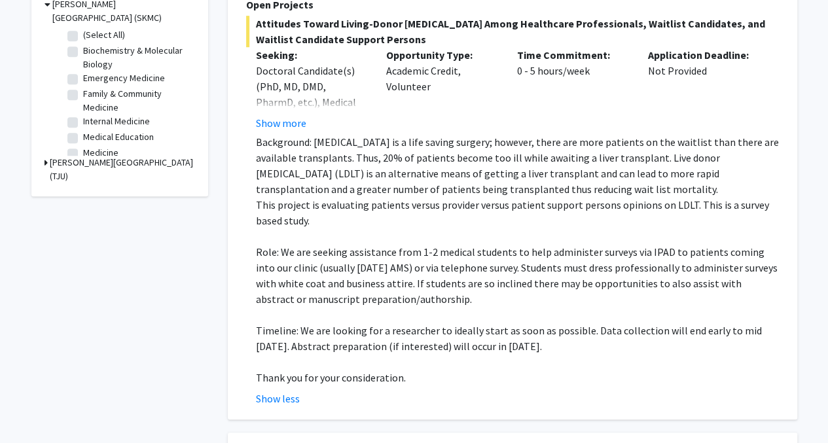
click at [408, 323] on p "Timeline: We are looking for a researcher to ideally start as soon as possible.…" at bounding box center [517, 338] width 523 height 31
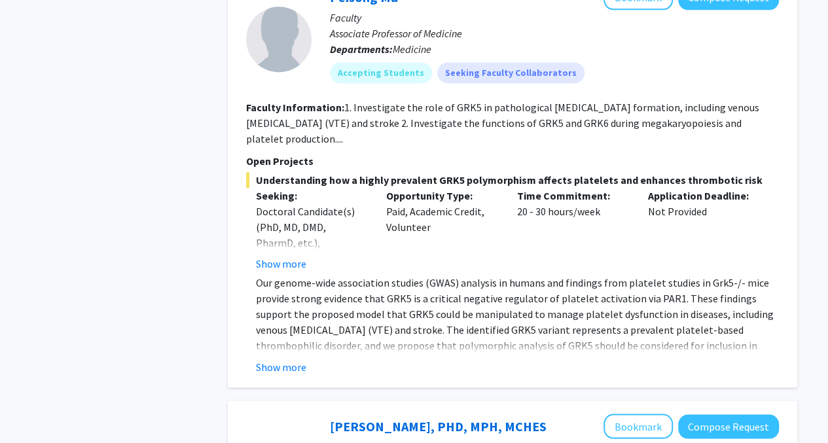
scroll to position [894, 0]
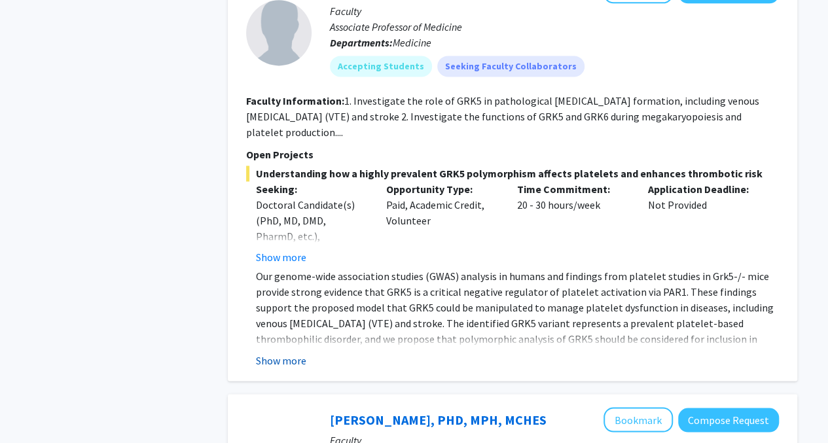
click at [298, 352] on button "Show more" at bounding box center [281, 360] width 50 height 16
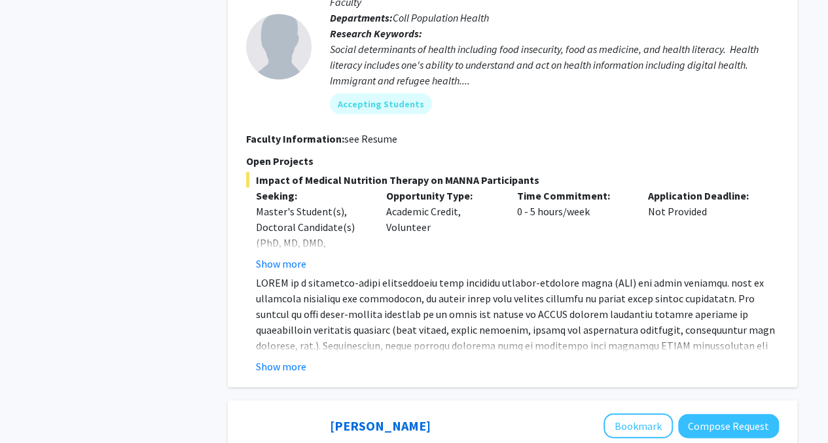
scroll to position [1367, 0]
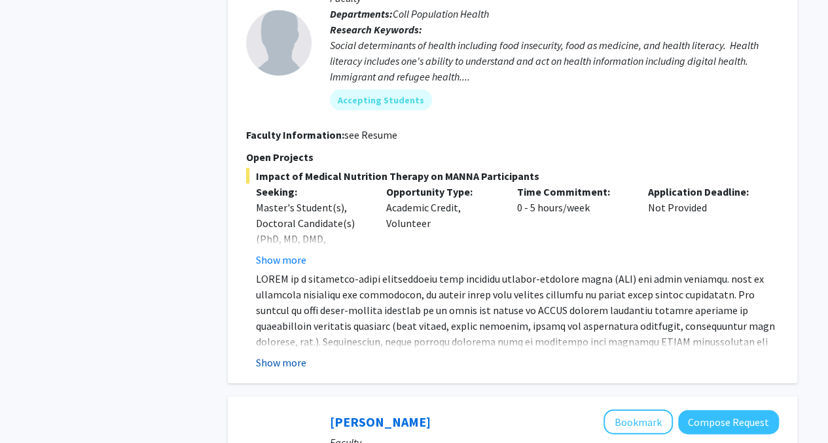
click at [295, 355] on button "Show more" at bounding box center [281, 363] width 50 height 16
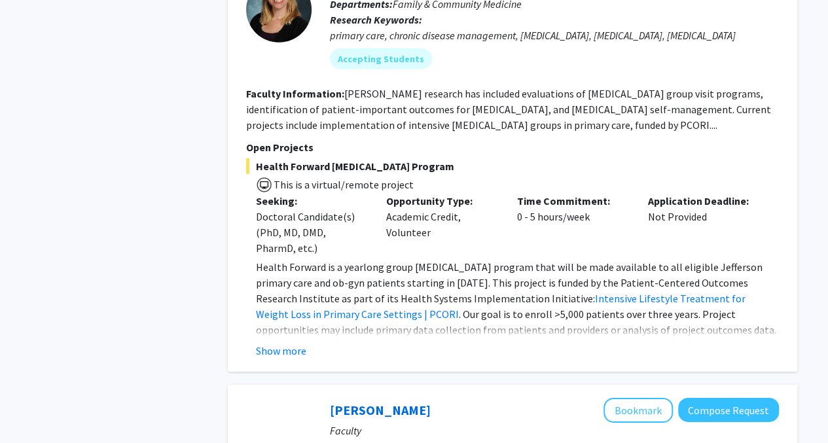
scroll to position [1940, 0]
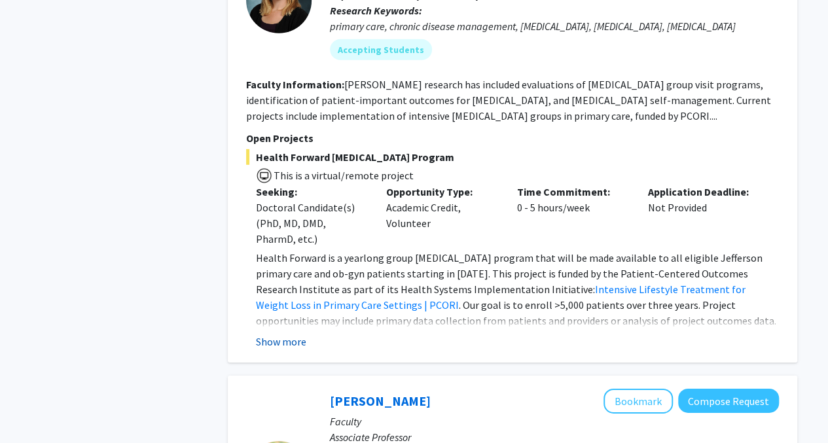
click at [287, 334] on button "Show more" at bounding box center [281, 342] width 50 height 16
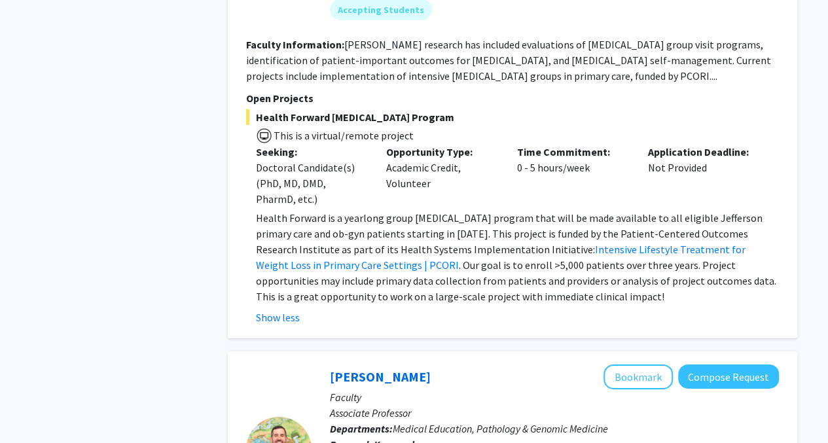
scroll to position [1982, 0]
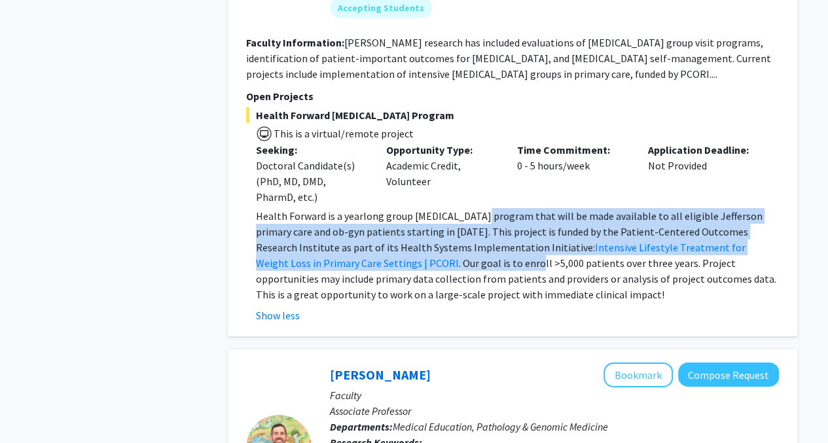
drag, startPoint x: 484, startPoint y: 200, endPoint x: 476, endPoint y: 247, distance: 48.4
click at [476, 247] on p "Health Forward is a yearlong group [MEDICAL_DATA] program that will be made ava…" at bounding box center [517, 255] width 523 height 94
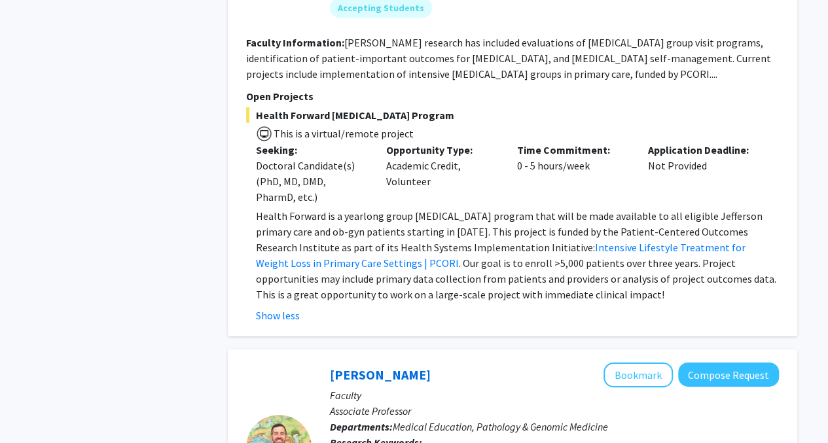
drag, startPoint x: 476, startPoint y: 247, endPoint x: 455, endPoint y: 268, distance: 29.2
click at [455, 268] on p "Health Forward is a yearlong group [MEDICAL_DATA] program that will be made ava…" at bounding box center [517, 255] width 523 height 94
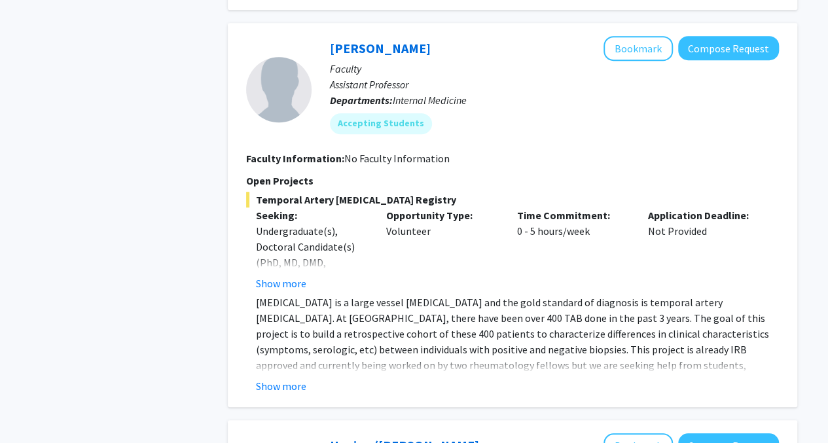
scroll to position [2859, 0]
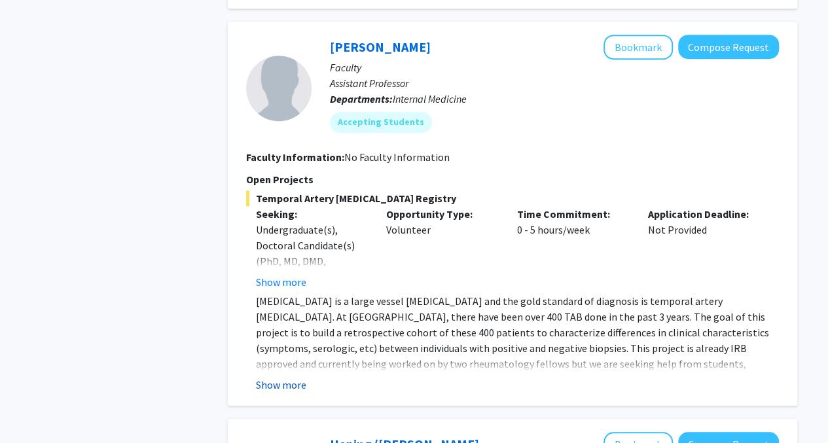
click at [295, 377] on button "Show more" at bounding box center [281, 385] width 50 height 16
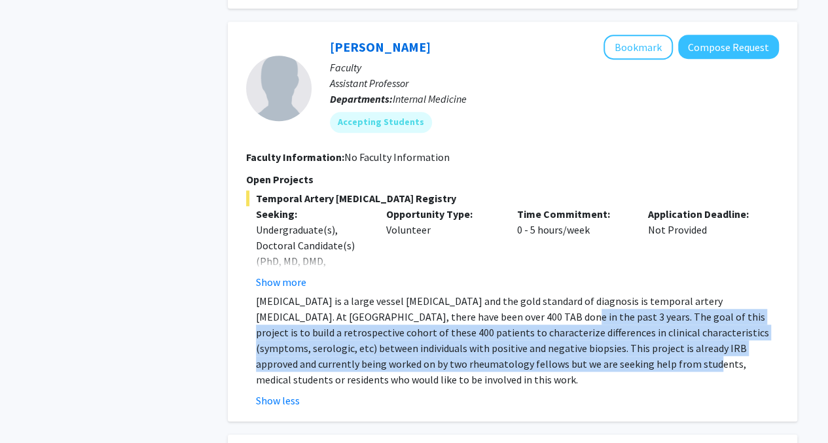
drag, startPoint x: 458, startPoint y: 279, endPoint x: 559, endPoint y: 328, distance: 112.1
click at [559, 328] on p "[MEDICAL_DATA] is a large vessel [MEDICAL_DATA] and the gold standard of diagno…" at bounding box center [517, 340] width 523 height 94
drag, startPoint x: 559, startPoint y: 328, endPoint x: 476, endPoint y: 331, distance: 82.5
click at [476, 331] on p "[MEDICAL_DATA] is a large vessel [MEDICAL_DATA] and the gold standard of diagno…" at bounding box center [517, 340] width 523 height 94
click at [418, 317] on p "[MEDICAL_DATA] is a large vessel [MEDICAL_DATA] and the gold standard of diagno…" at bounding box center [517, 340] width 523 height 94
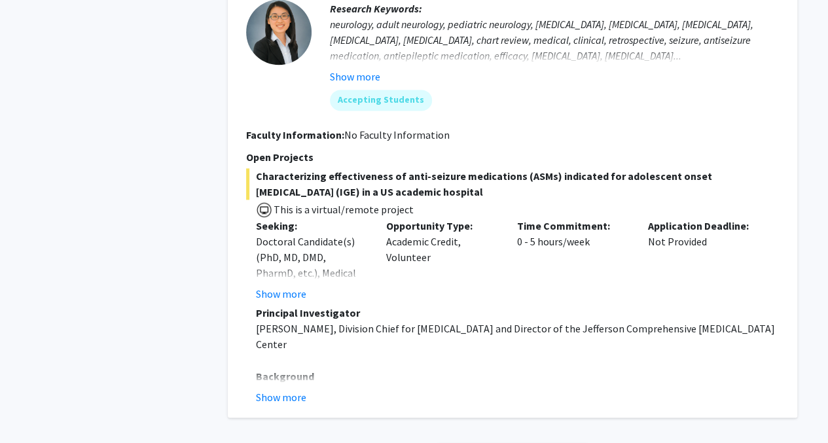
scroll to position [3363, 0]
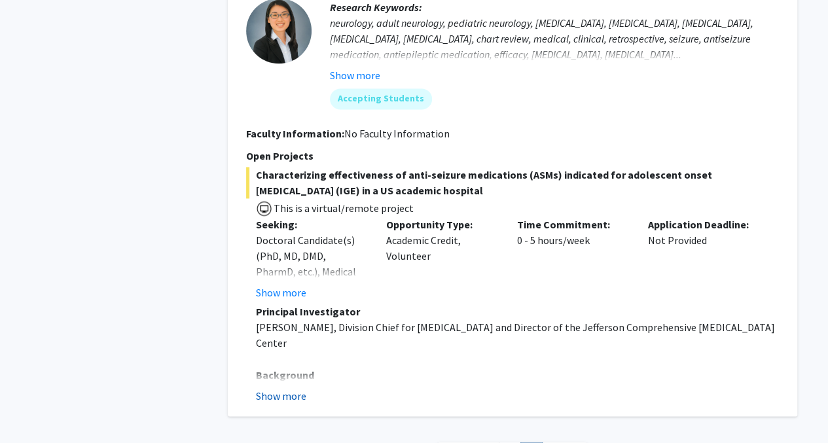
click at [289, 387] on button "Show more" at bounding box center [281, 395] width 50 height 16
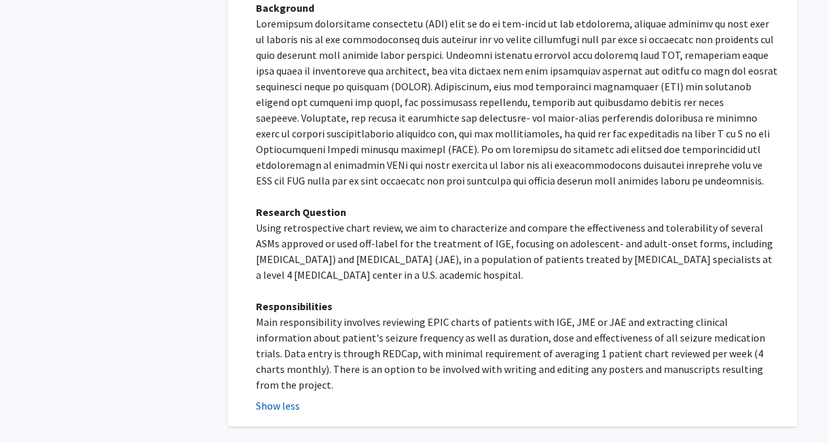
scroll to position [3755, 0]
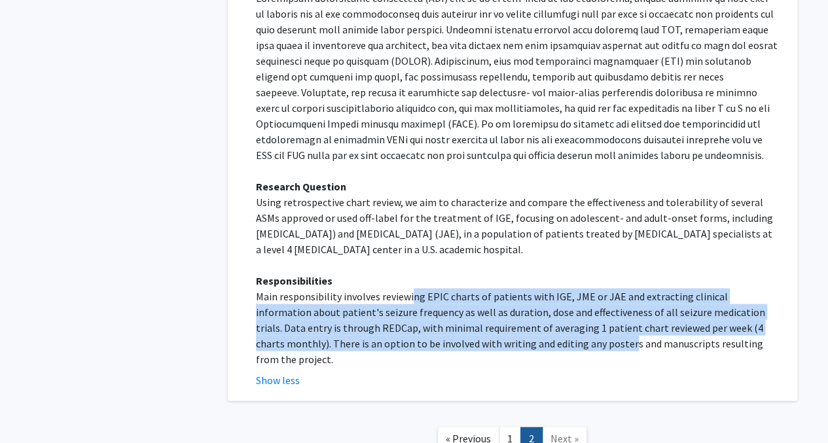
drag, startPoint x: 409, startPoint y: 251, endPoint x: 523, endPoint y: 290, distance: 121.0
click at [523, 290] on p "Main responsibility involves reviewing EPIC charts of patients with IGE, JME or…" at bounding box center [517, 328] width 523 height 79
drag, startPoint x: 523, startPoint y: 290, endPoint x: 416, endPoint y: 262, distance: 110.9
click at [416, 289] on p "Main responsibility involves reviewing EPIC charts of patients with IGE, JME or…" at bounding box center [517, 328] width 523 height 79
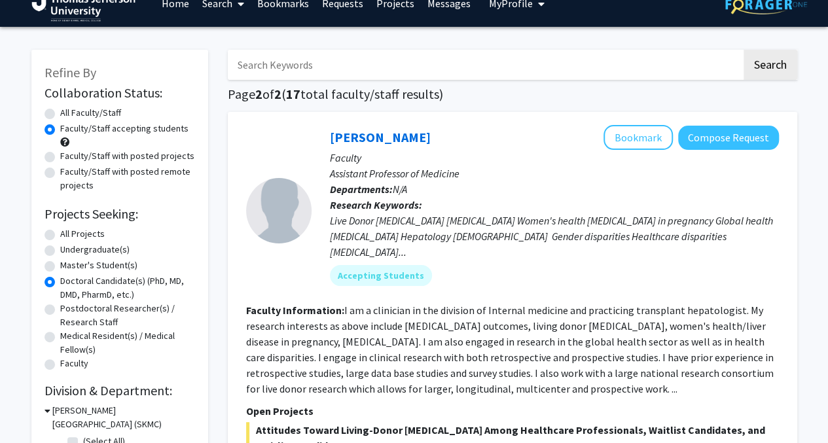
scroll to position [0, 0]
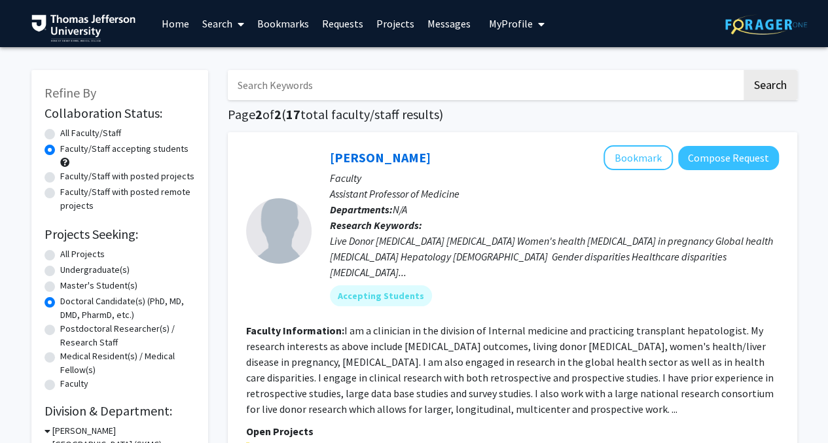
click at [515, 24] on span "My Profile" at bounding box center [511, 23] width 44 height 13
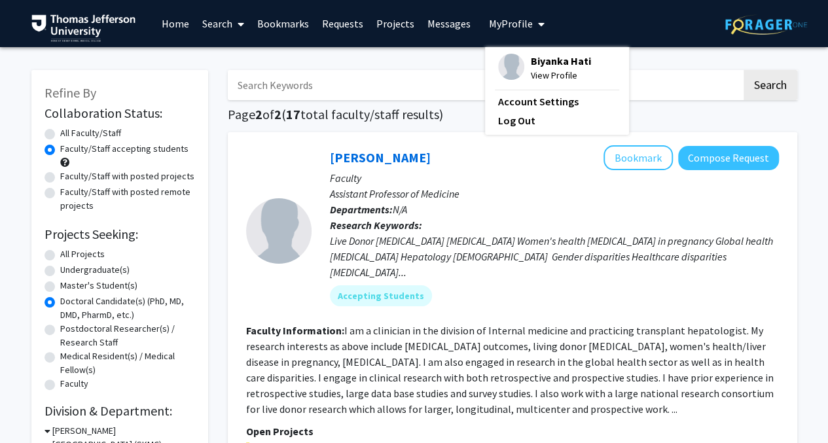
click at [551, 62] on span "Biyanka Hati" at bounding box center [561, 61] width 60 height 14
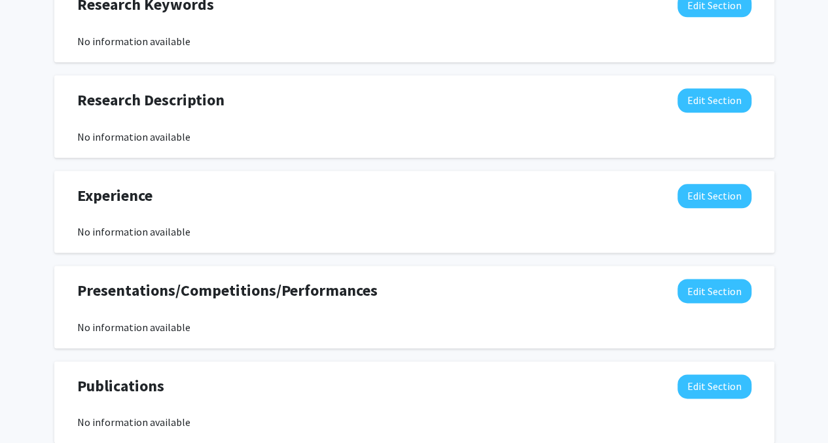
scroll to position [723, 0]
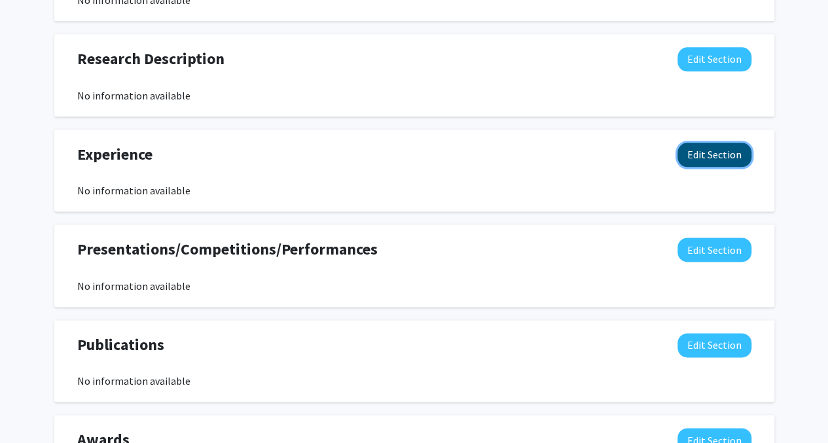
click at [684, 155] on button "Edit Section" at bounding box center [714, 155] width 74 height 24
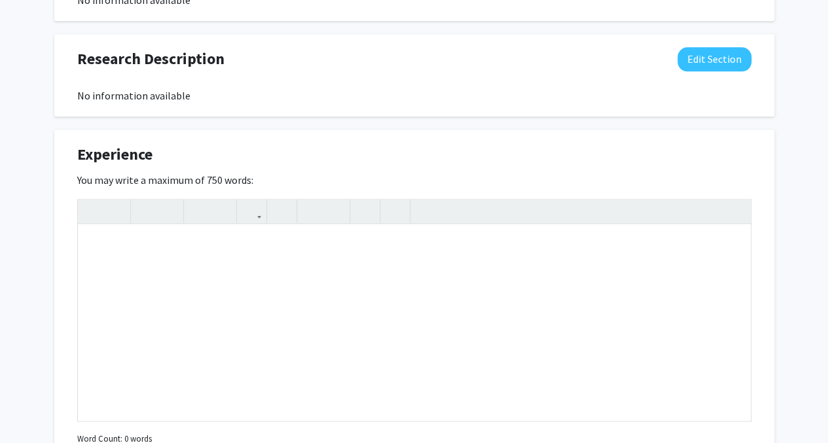
scroll to position [885, 0]
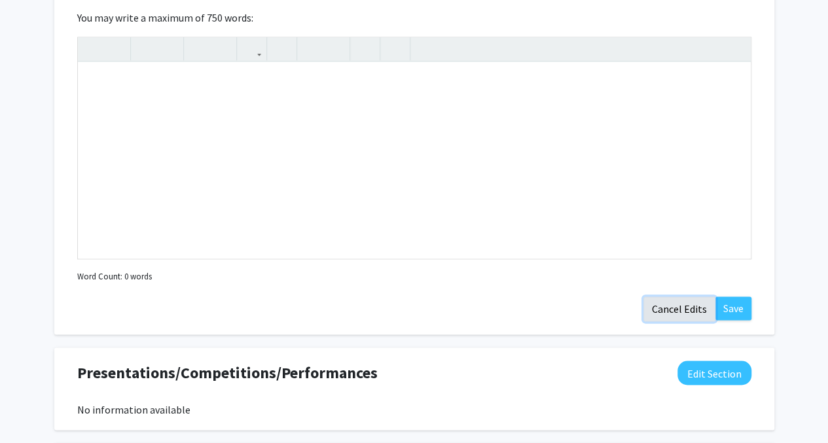
click at [687, 311] on button "Cancel Edits" at bounding box center [679, 308] width 72 height 25
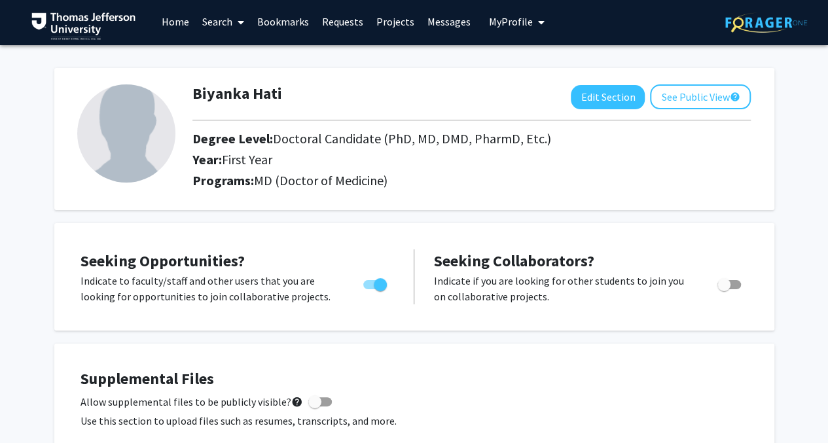
scroll to position [0, 0]
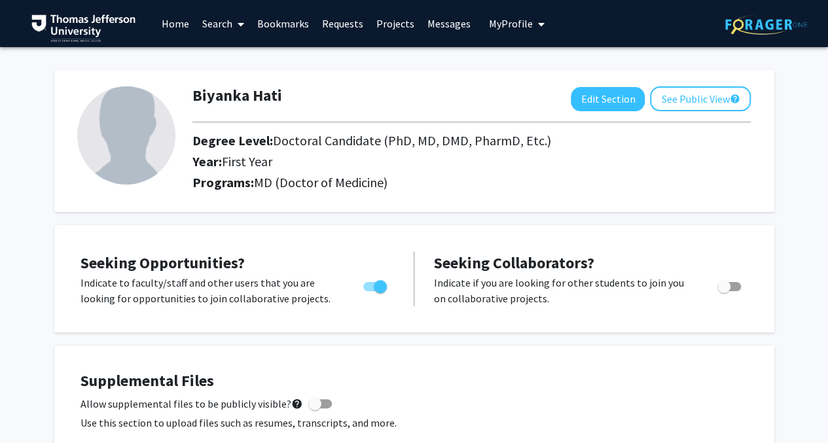
click at [169, 28] on link "Home" at bounding box center [175, 24] width 41 height 46
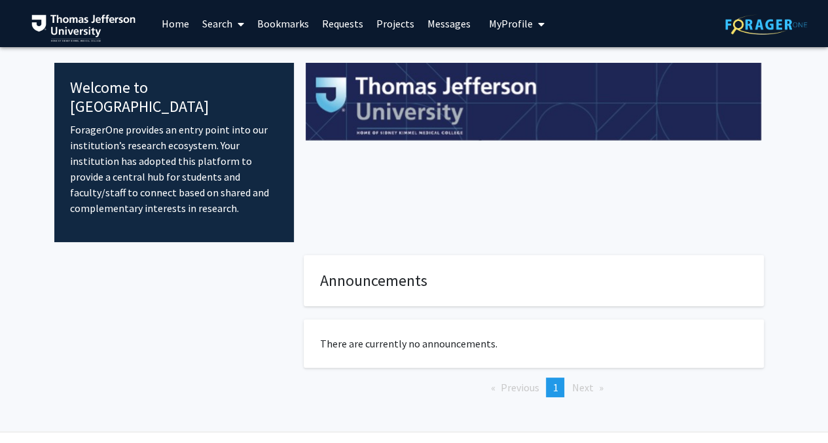
click at [232, 16] on link "Search" at bounding box center [223, 24] width 55 height 46
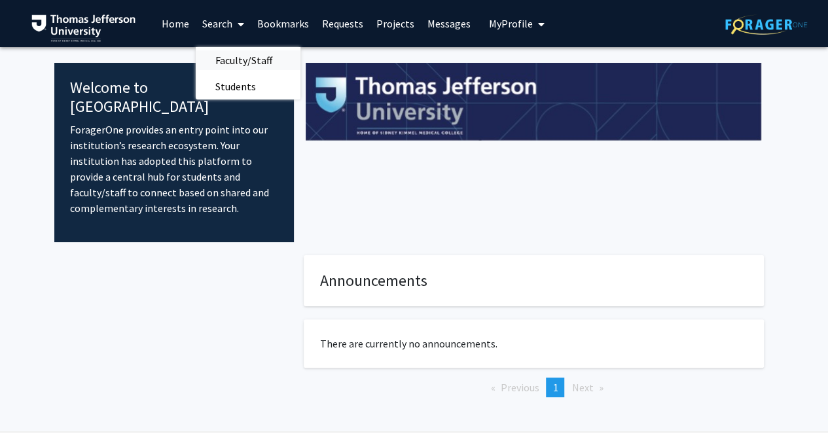
click at [236, 62] on span "Faculty/Staff" at bounding box center [244, 60] width 96 height 26
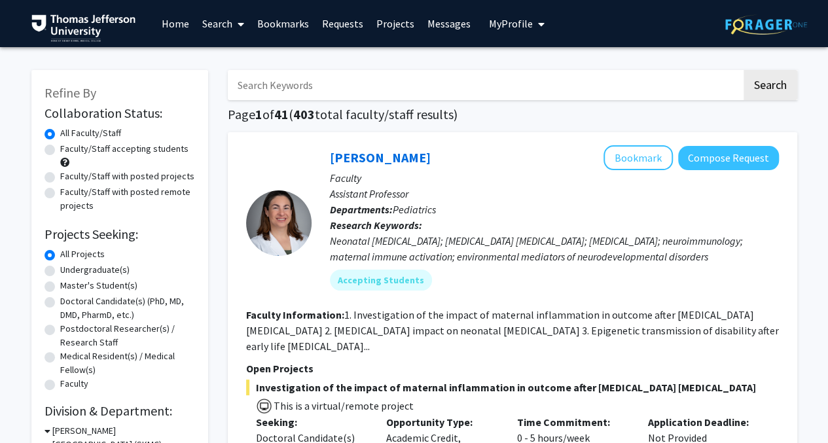
click at [398, 29] on link "Projects" at bounding box center [395, 24] width 51 height 46
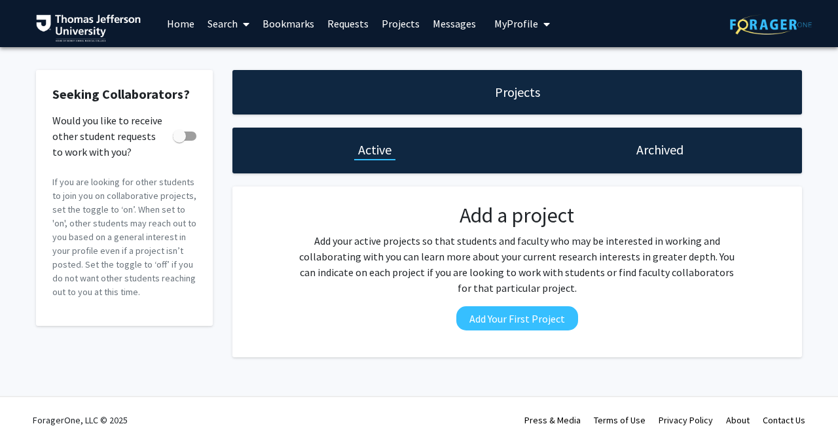
click at [225, 20] on link "Search" at bounding box center [228, 24] width 55 height 46
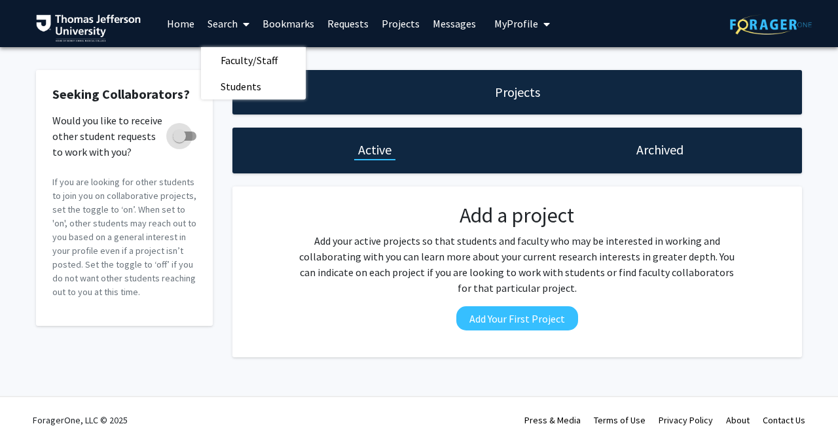
click at [190, 138] on span at bounding box center [185, 136] width 24 height 9
click at [179, 141] on input "Would you like to receive other student requests to work with you?" at bounding box center [179, 141] width 1 height 1
checkbox input "true"
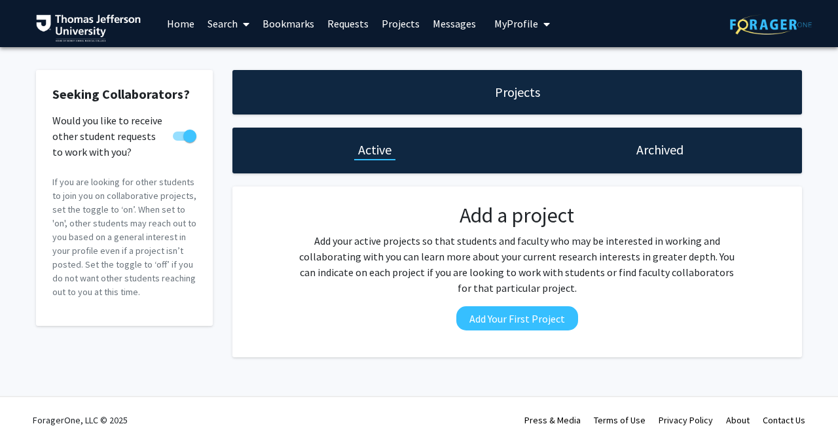
click at [224, 22] on link "Search" at bounding box center [228, 24] width 55 height 46
click at [232, 62] on span "Faculty/Staff" at bounding box center [249, 60] width 96 height 26
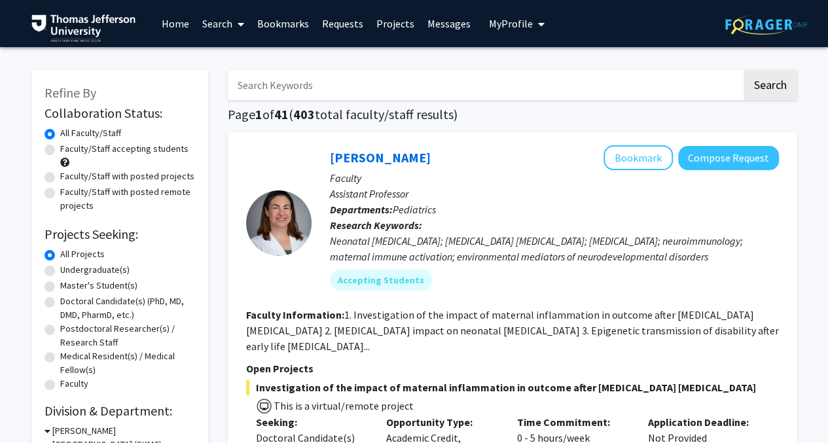
click at [226, 35] on link "Search" at bounding box center [223, 24] width 55 height 46
click at [234, 81] on span "Students" at bounding box center [236, 86] width 80 height 26
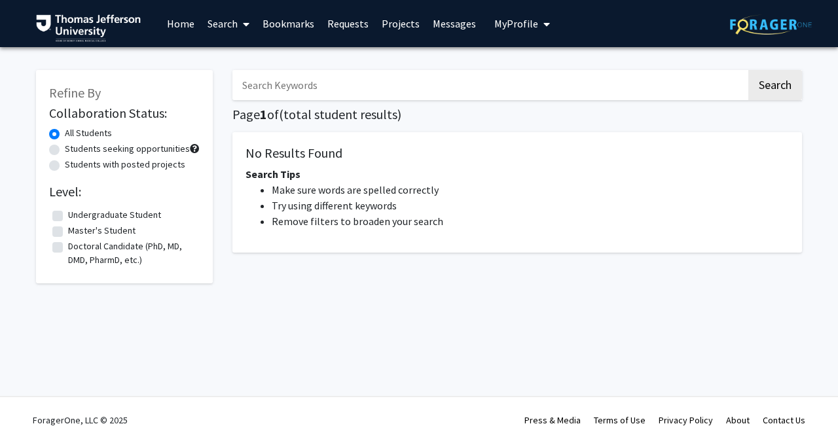
click at [352, 190] on li "Make sure words are spelled correctly" at bounding box center [530, 190] width 517 height 16
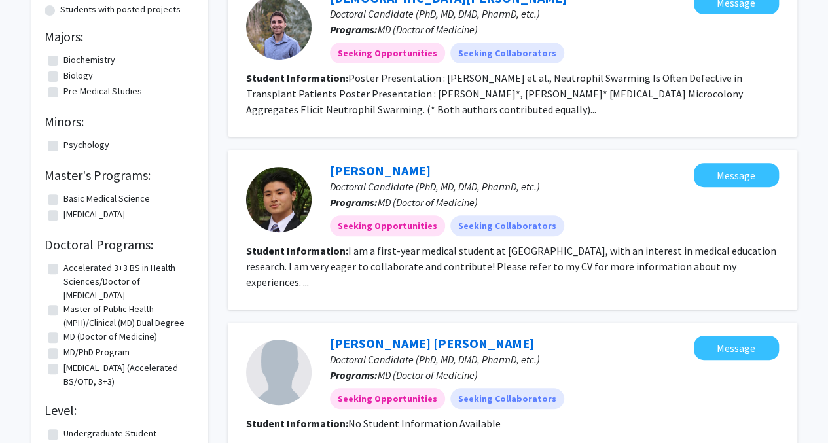
scroll to position [156, 0]
click at [378, 262] on fg-read-more "I am a first-year medical student at [GEOGRAPHIC_DATA], with an interest in med…" at bounding box center [511, 265] width 530 height 44
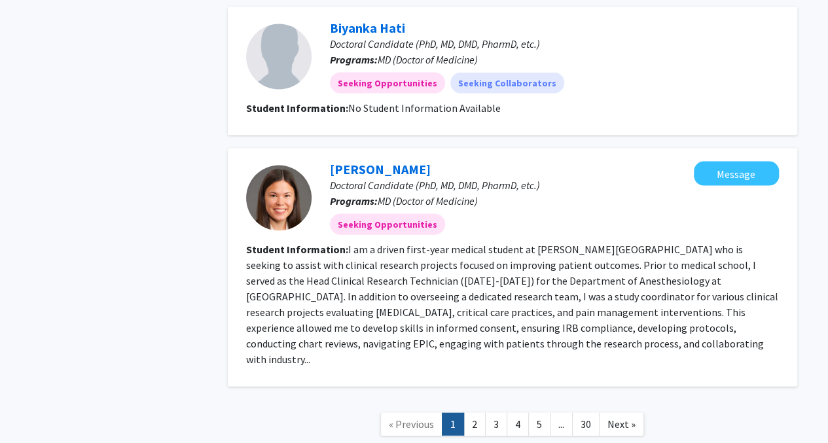
scroll to position [1324, 0]
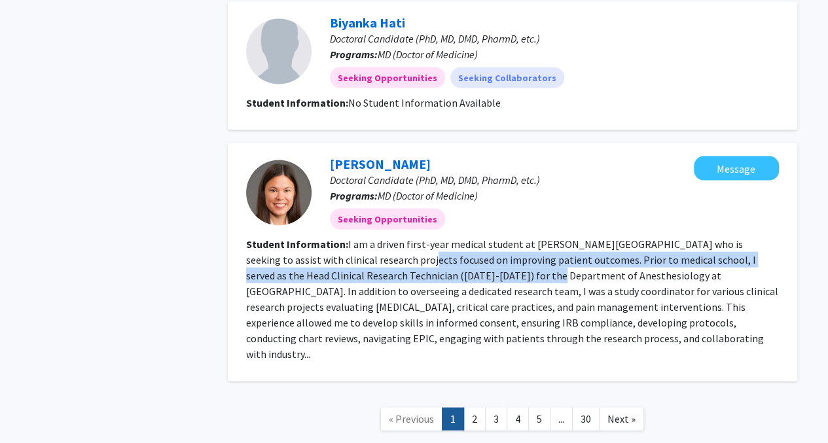
drag, startPoint x: 349, startPoint y: 247, endPoint x: 450, endPoint y: 258, distance: 100.8
click at [450, 258] on fg-read-more "I am a driven first-year medical student at [PERSON_NAME][GEOGRAPHIC_DATA] who …" at bounding box center [512, 299] width 532 height 123
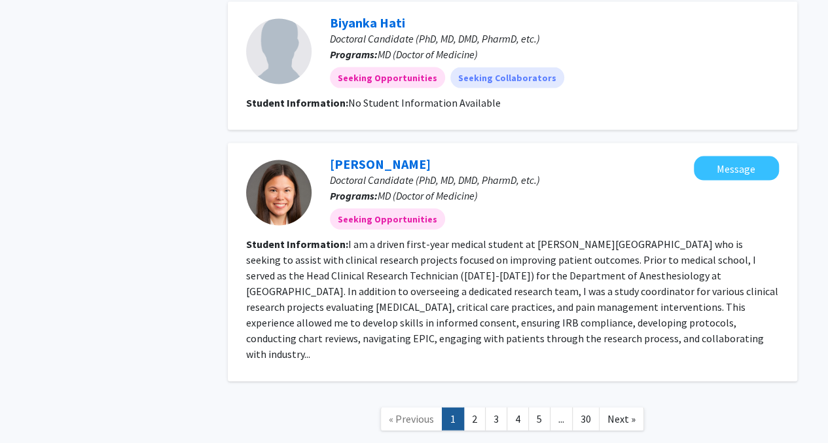
drag, startPoint x: 450, startPoint y: 258, endPoint x: 438, endPoint y: 311, distance: 53.7
click at [438, 311] on fg-read-more "I am a driven first-year medical student at [PERSON_NAME][GEOGRAPHIC_DATA] who …" at bounding box center [512, 299] width 532 height 123
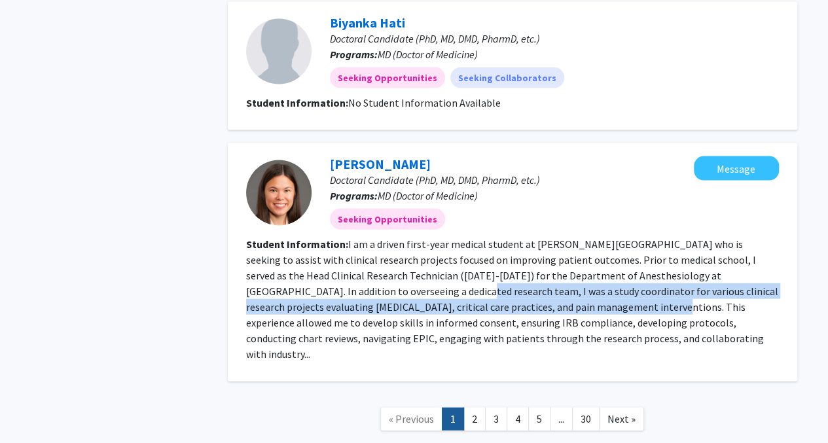
drag, startPoint x: 323, startPoint y: 274, endPoint x: 478, endPoint y: 285, distance: 155.4
click at [478, 285] on fg-read-more "I am a driven first-year medical student at [PERSON_NAME][GEOGRAPHIC_DATA] who …" at bounding box center [512, 299] width 532 height 123
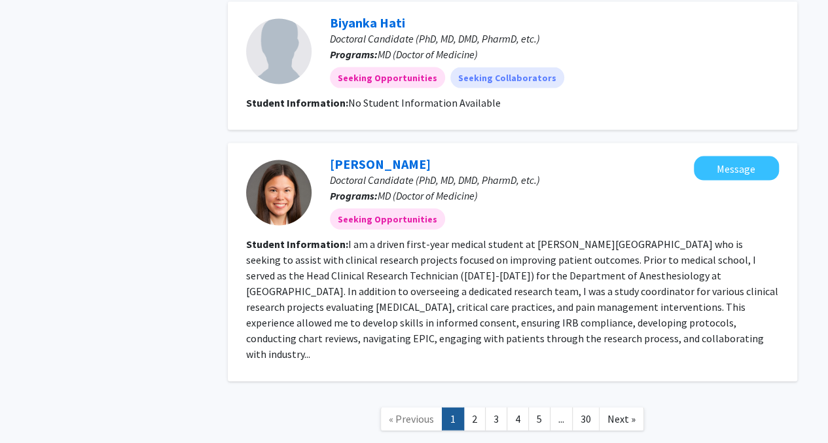
drag, startPoint x: 478, startPoint y: 285, endPoint x: 436, endPoint y: 307, distance: 48.0
click at [436, 307] on fg-read-more "I am a driven first-year medical student at [PERSON_NAME][GEOGRAPHIC_DATA] who …" at bounding box center [512, 299] width 532 height 123
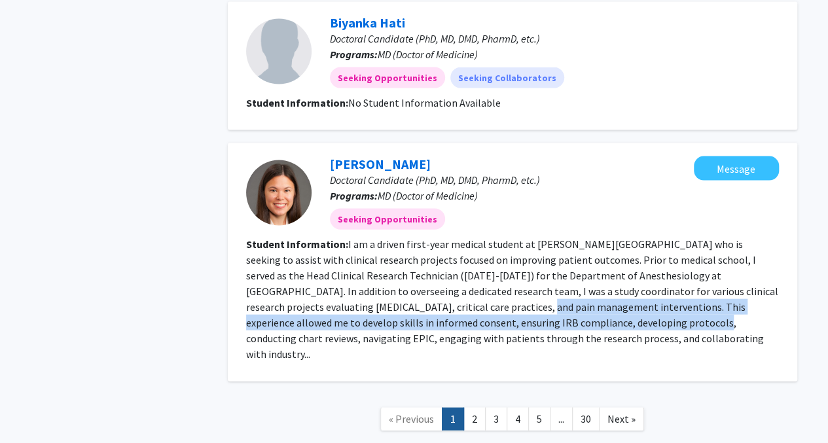
drag, startPoint x: 374, startPoint y: 291, endPoint x: 499, endPoint y: 313, distance: 126.9
click at [499, 313] on section "Student Information: I am a driven first-year medical student at [PERSON_NAME][…" at bounding box center [512, 299] width 533 height 126
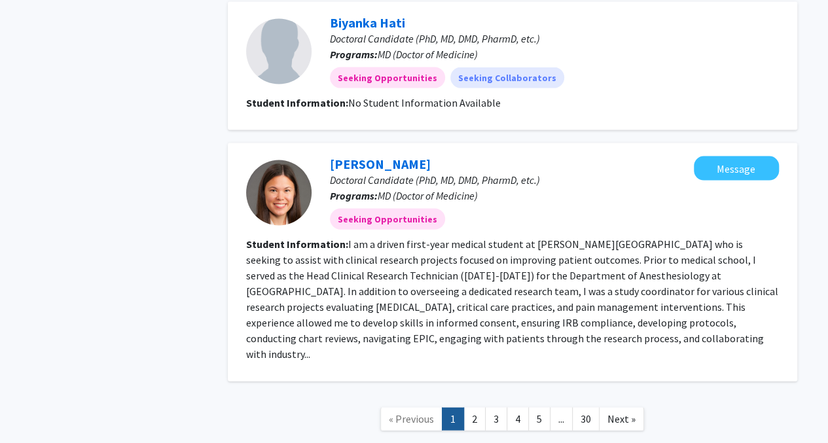
drag, startPoint x: 499, startPoint y: 313, endPoint x: 469, endPoint y: 329, distance: 33.4
click at [469, 329] on section "Student Information: I am a driven first-year medical student at [PERSON_NAME][…" at bounding box center [512, 299] width 533 height 126
click at [478, 408] on link "2" at bounding box center [474, 419] width 22 height 23
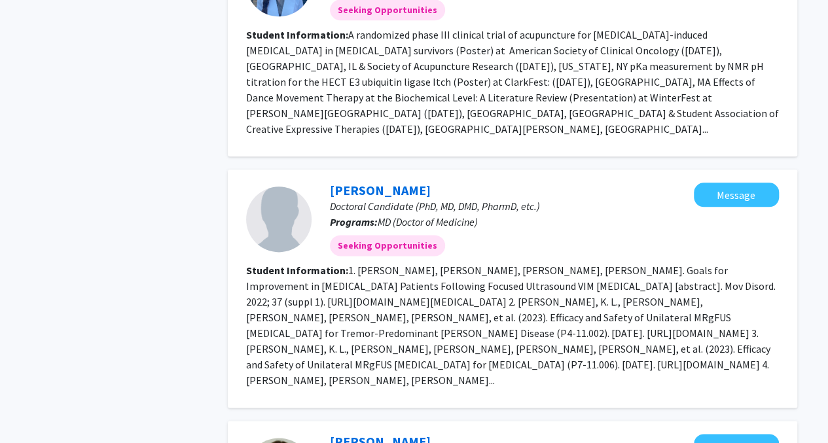
scroll to position [724, 0]
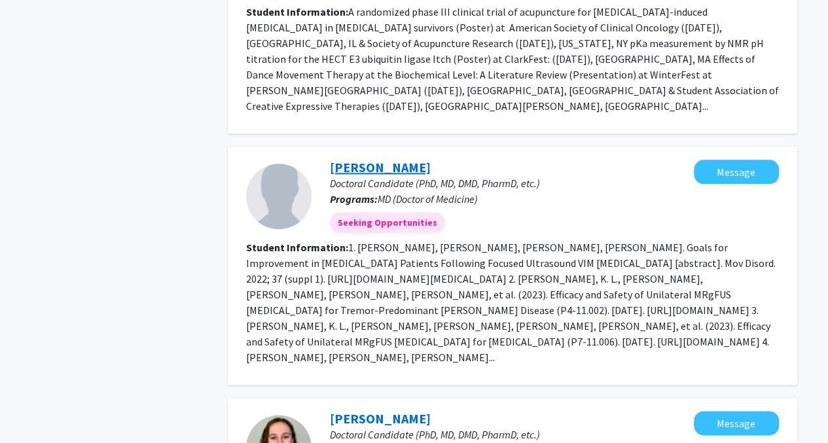
click at [369, 159] on link "[PERSON_NAME]" at bounding box center [380, 167] width 101 height 16
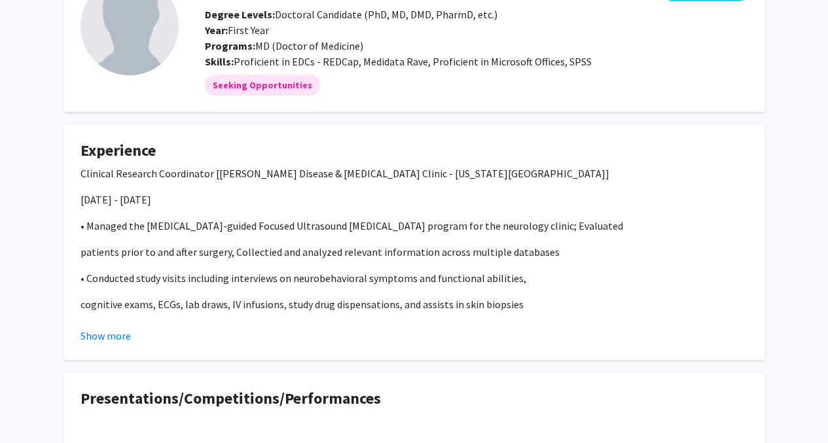
scroll to position [96, 0]
click at [111, 333] on button "Show more" at bounding box center [105, 336] width 50 height 16
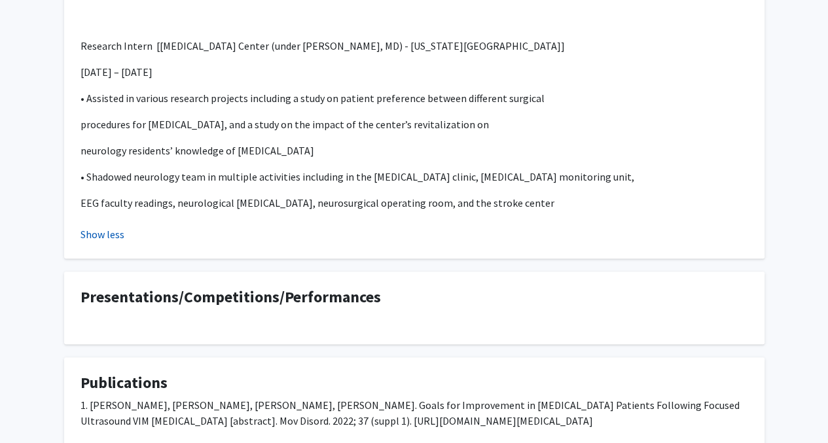
scroll to position [655, 0]
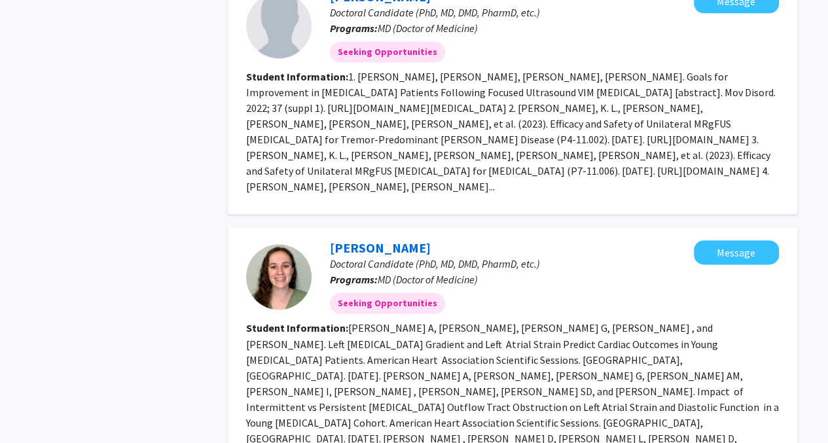
scroll to position [916, 0]
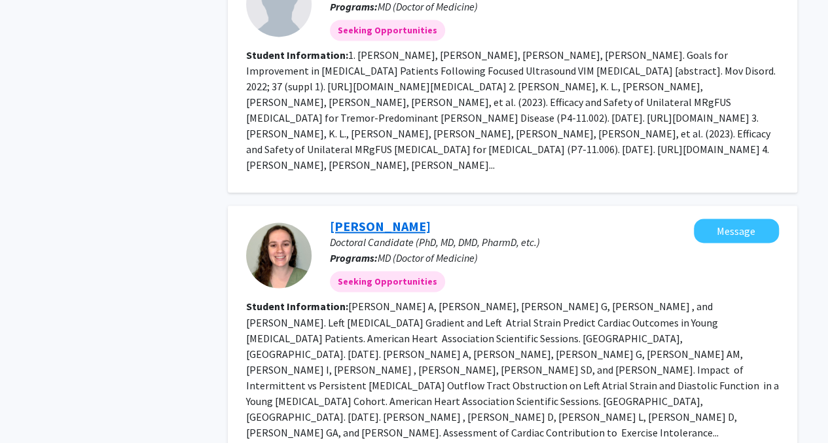
click at [360, 218] on link "[PERSON_NAME]" at bounding box center [380, 226] width 101 height 16
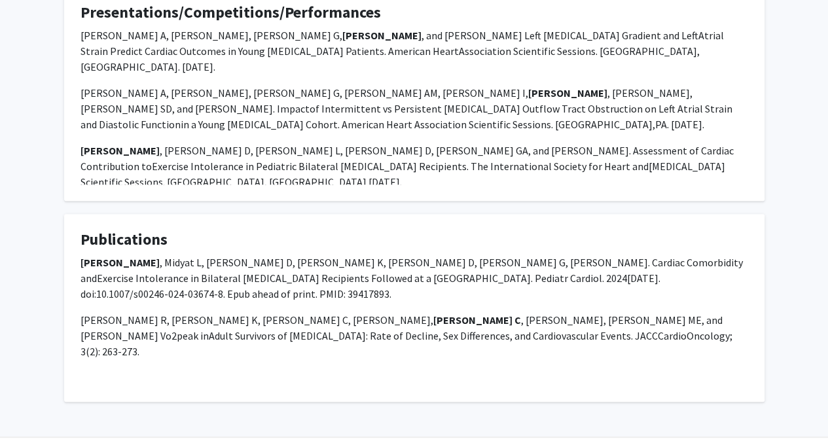
scroll to position [227, 0]
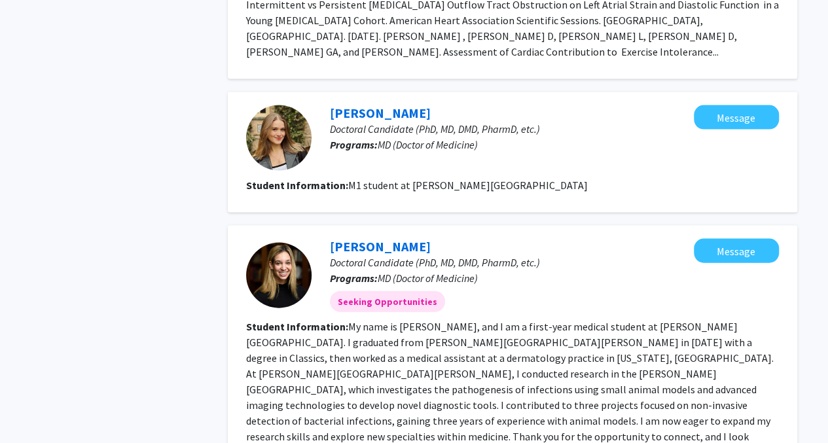
scroll to position [1300, 0]
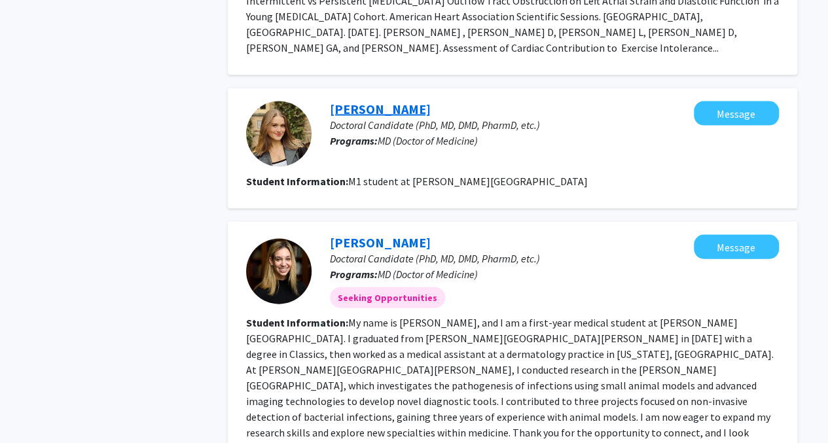
click at [368, 101] on link "[PERSON_NAME]" at bounding box center [380, 109] width 101 height 16
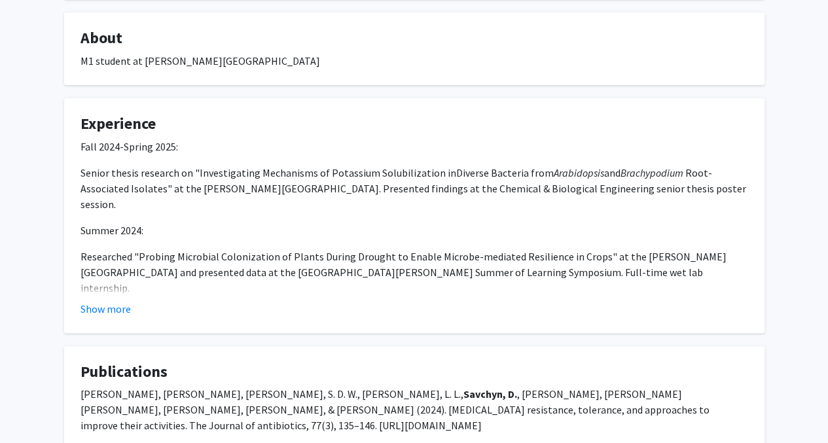
scroll to position [188, 0]
click at [114, 311] on button "Show more" at bounding box center [105, 310] width 50 height 16
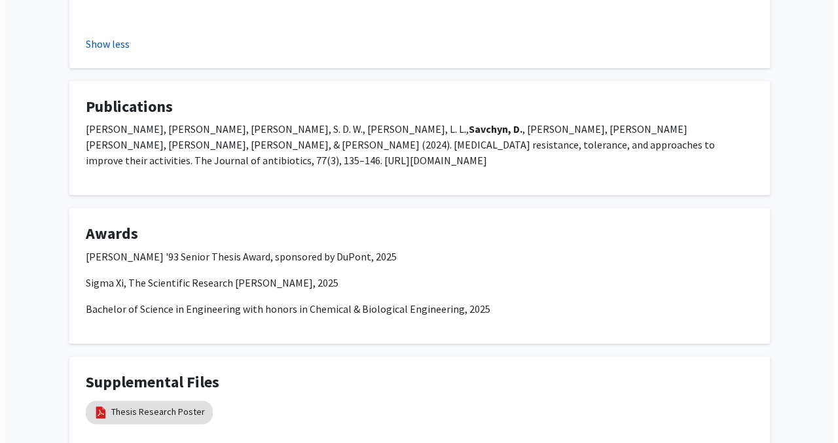
scroll to position [580, 0]
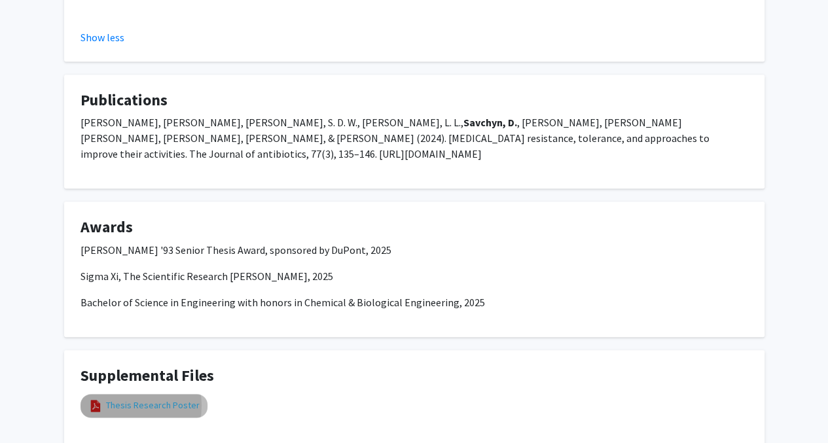
click at [116, 398] on link "Thesis Research Poster" at bounding box center [153, 405] width 94 height 14
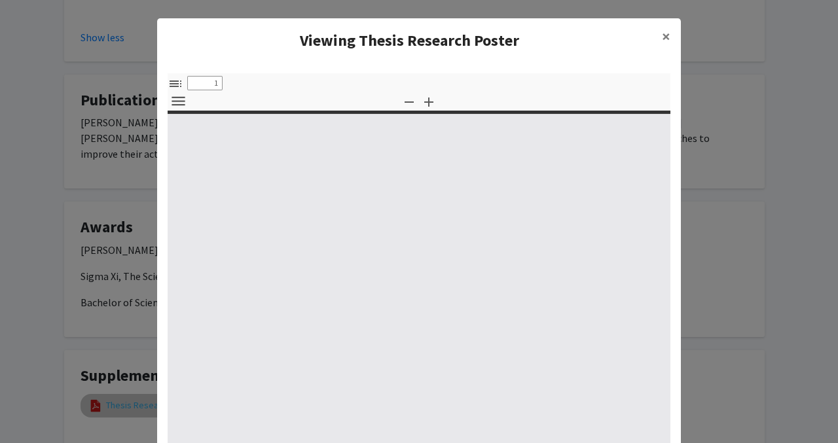
select select "custom"
type input "0"
select select "custom"
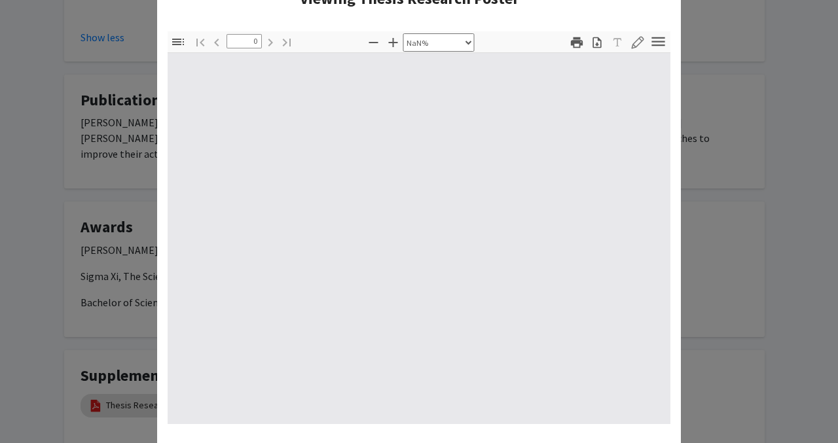
type input "1"
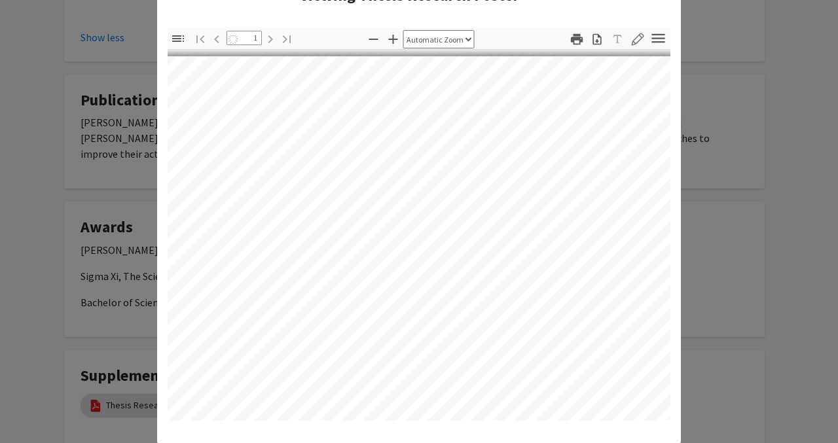
scroll to position [0, 926]
click at [366, 40] on icon "button" at bounding box center [374, 39] width 16 height 16
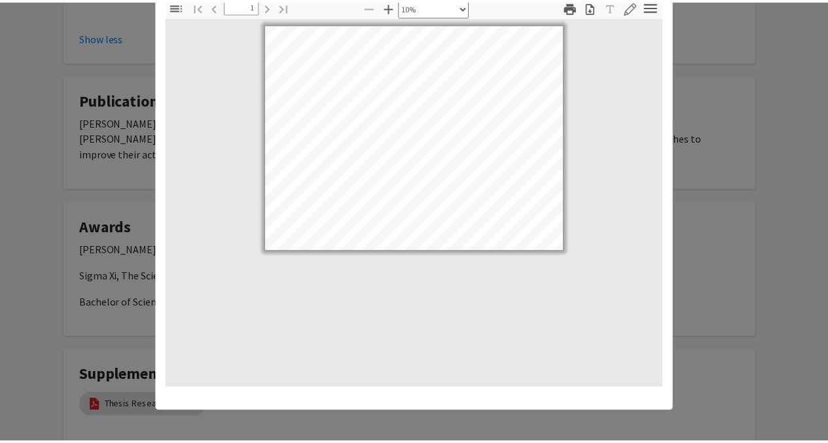
scroll to position [0, 0]
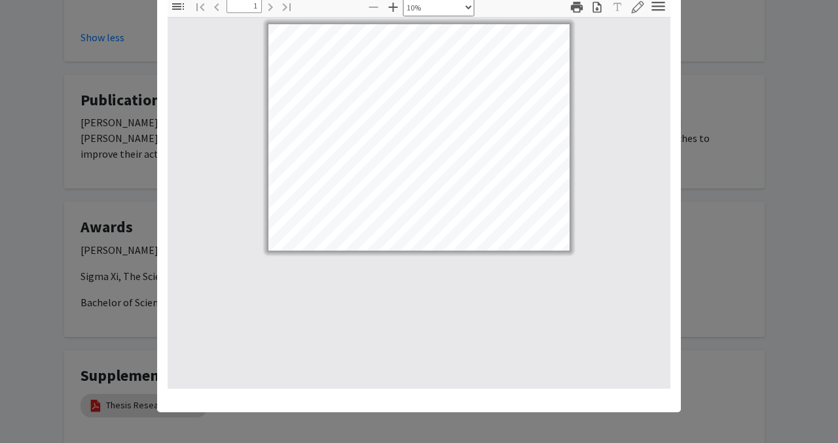
select select "page-width"
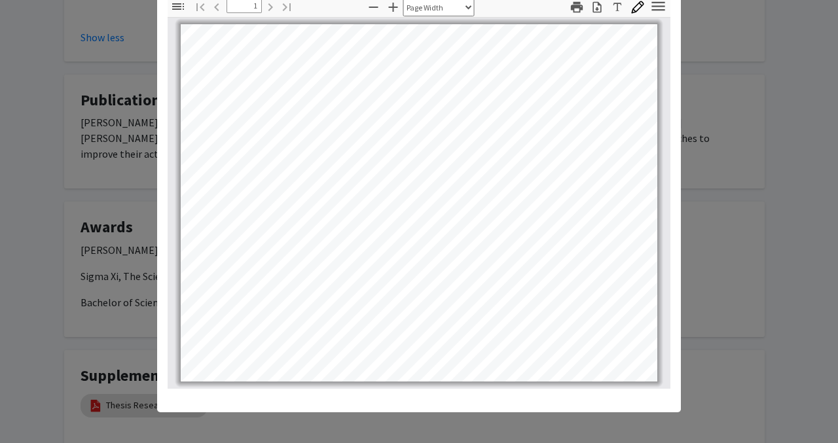
click at [702, 156] on modal-container "Viewing Thesis Research Poster × Thumbnails Document Outline Attachments Layers…" at bounding box center [419, 221] width 838 height 443
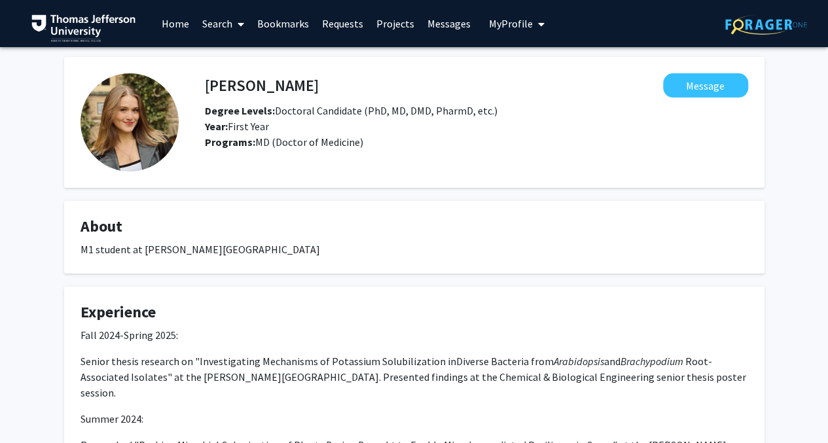
click at [496, 20] on span "My Profile" at bounding box center [511, 23] width 44 height 13
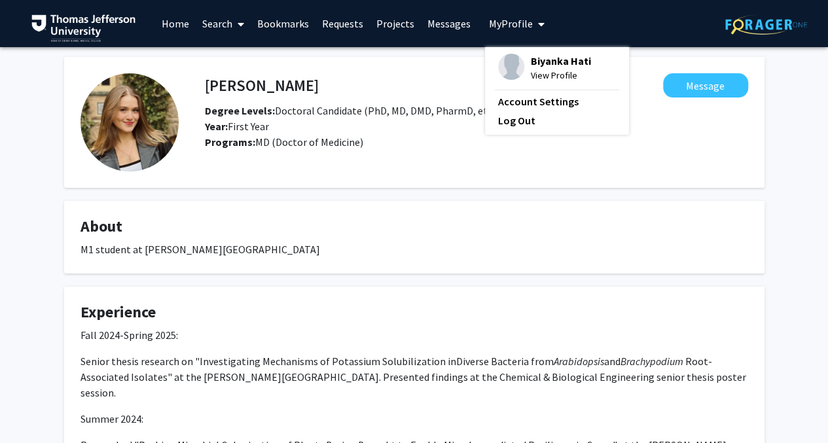
click at [514, 61] on img at bounding box center [511, 67] width 26 height 26
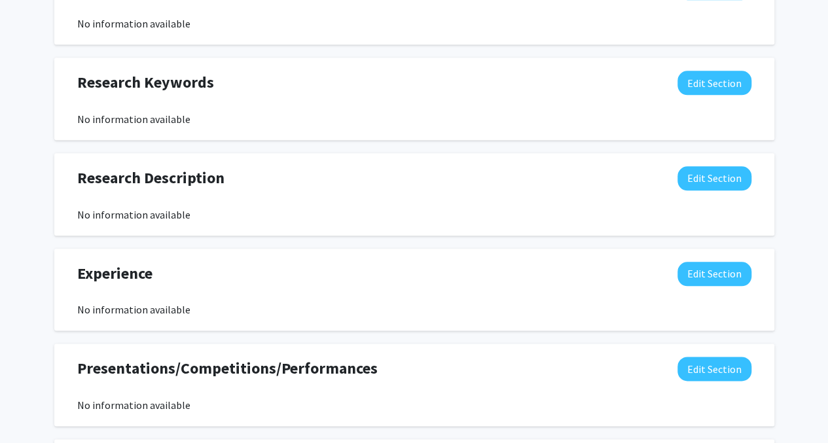
scroll to position [599, 0]
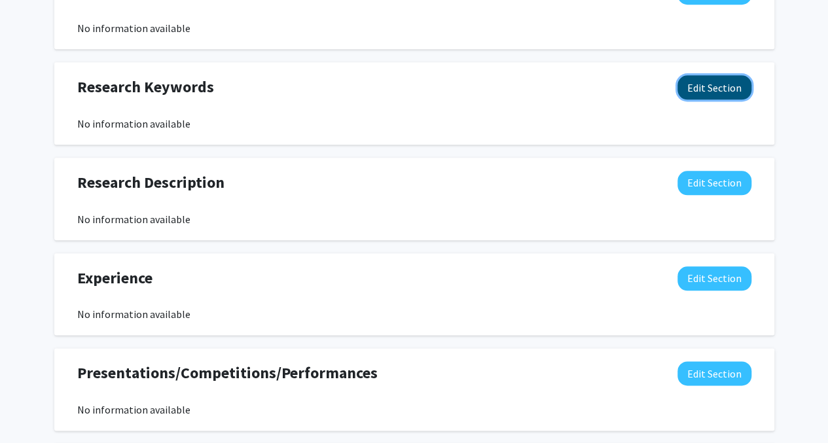
click at [732, 94] on button "Edit Section" at bounding box center [714, 87] width 74 height 24
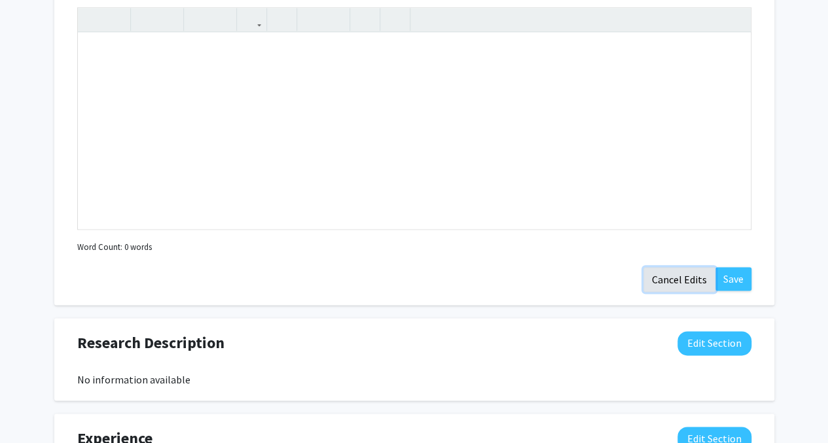
click at [663, 288] on button "Cancel Edits" at bounding box center [679, 279] width 72 height 25
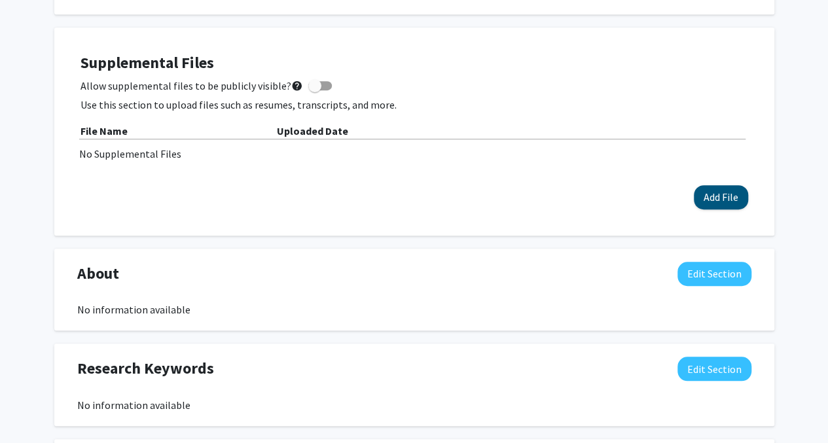
scroll to position [317, 0]
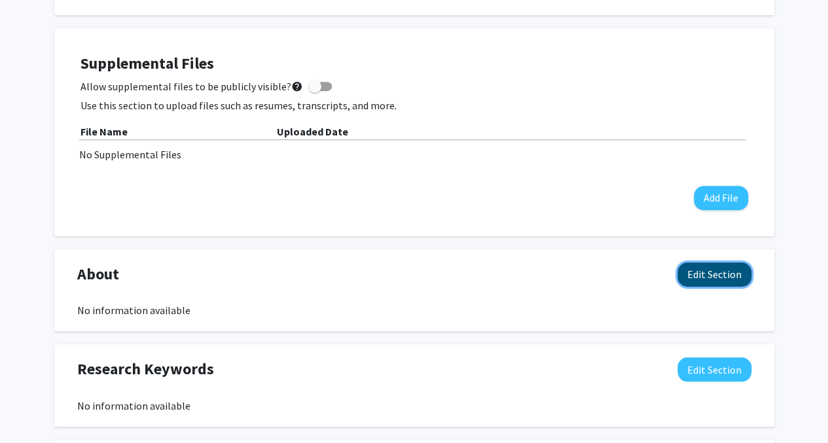
click at [708, 272] on button "Edit Section" at bounding box center [714, 274] width 74 height 24
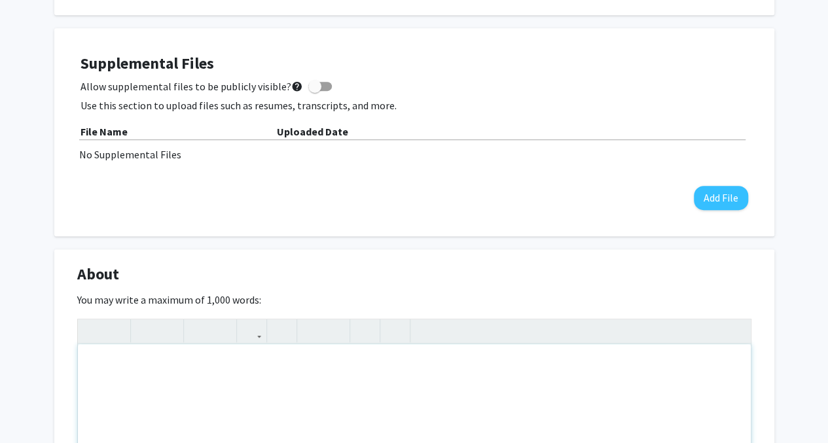
click at [448, 371] on div "Note to users with screen readers: Please deactivate our accessibility plugin f…" at bounding box center [414, 442] width 673 height 196
type textarea "M1 Candidate at SKMC"
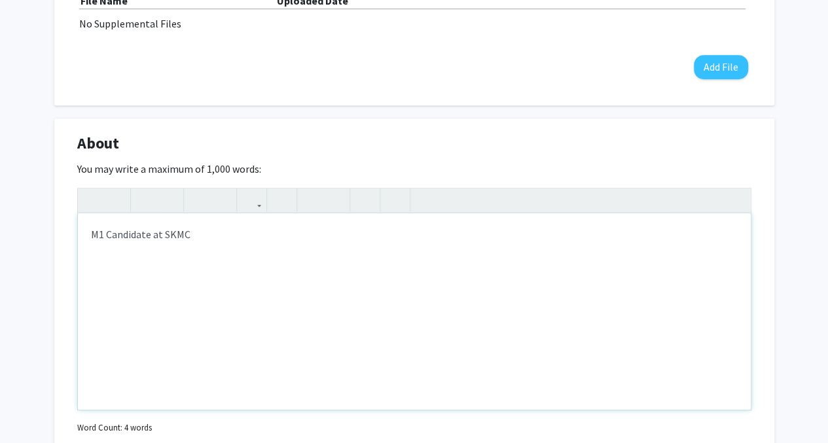
scroll to position [479, 0]
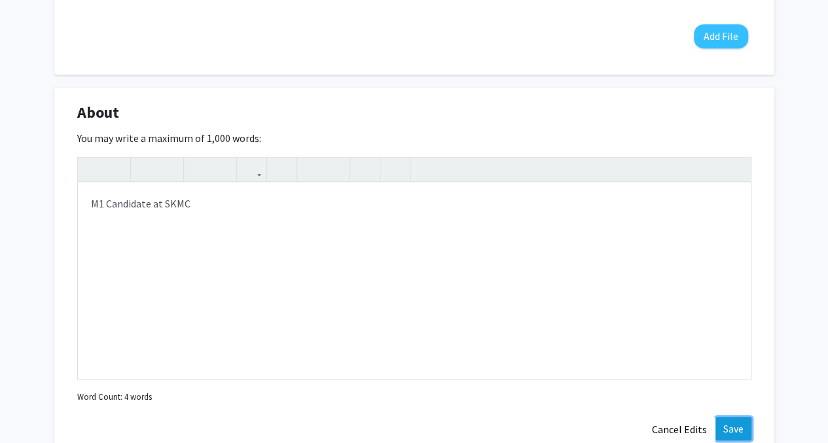
click at [735, 419] on button "Save" at bounding box center [733, 429] width 36 height 24
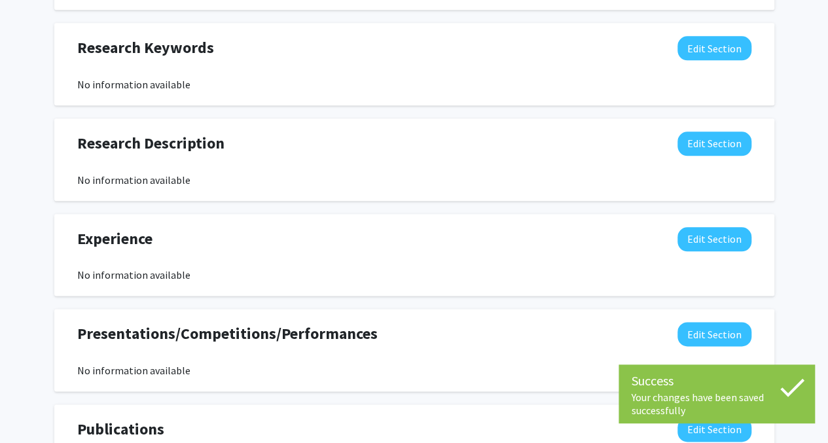
scroll to position [639, 0]
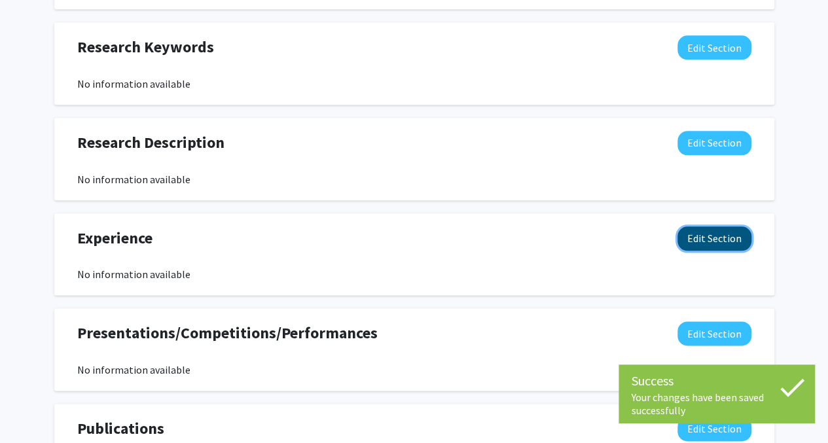
click at [704, 239] on button "Edit Section" at bounding box center [714, 238] width 74 height 24
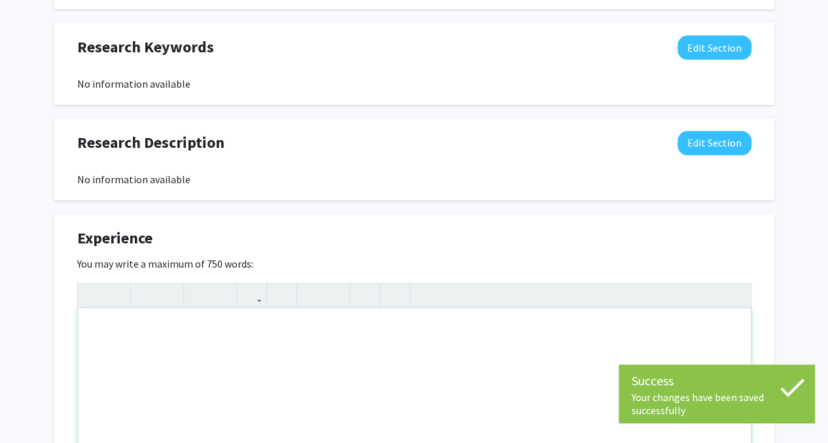
click at [352, 383] on div "Note to users with screen readers: Please deactivate our accessibility plugin f…" at bounding box center [414, 406] width 673 height 196
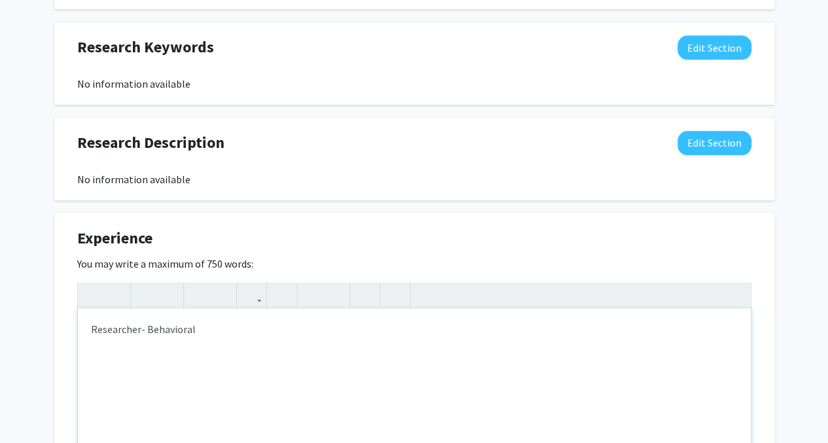
type textarea "Researcher- Behavioral&nbsp;"
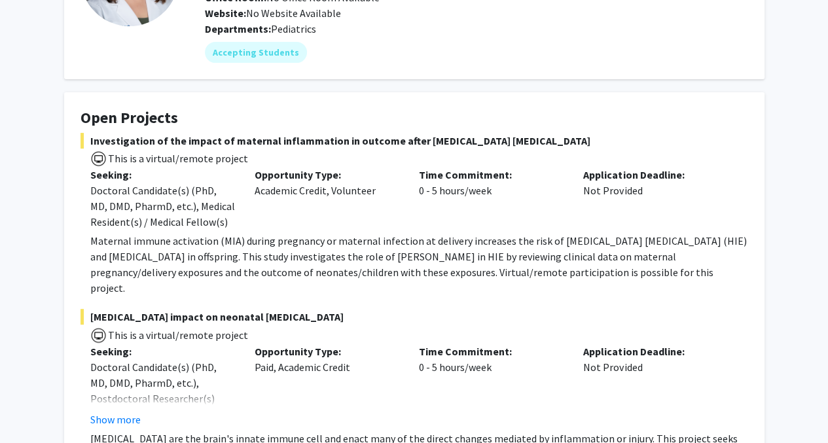
scroll to position [149, 0]
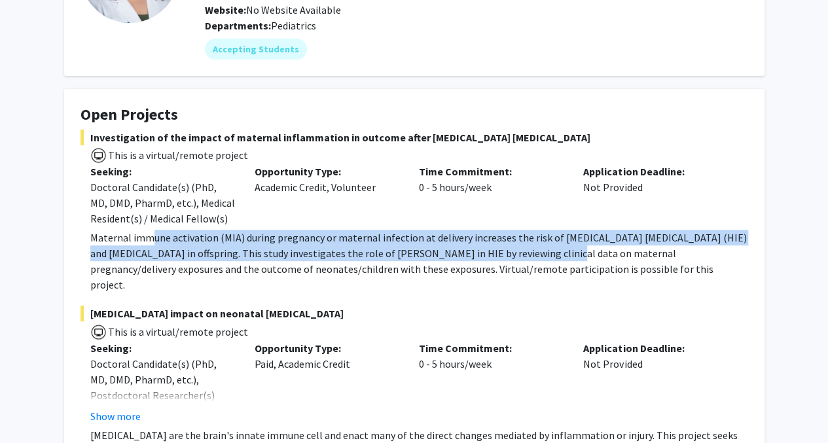
drag, startPoint x: 152, startPoint y: 243, endPoint x: 514, endPoint y: 252, distance: 362.6
click at [514, 252] on p "Maternal immune activation (MIA) during pregnancy or maternal infection at deli…" at bounding box center [419, 261] width 658 height 63
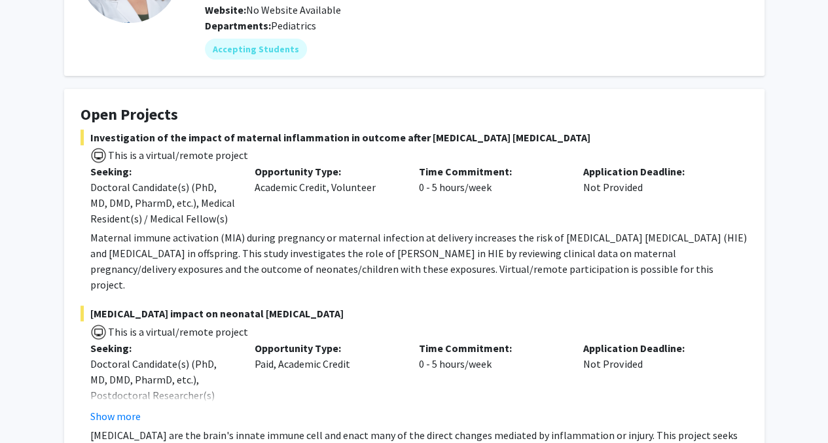
drag, startPoint x: 514, startPoint y: 252, endPoint x: 402, endPoint y: 272, distance: 114.2
click at [402, 272] on p "Maternal immune activation (MIA) during pregnancy or maternal infection at deli…" at bounding box center [419, 261] width 658 height 63
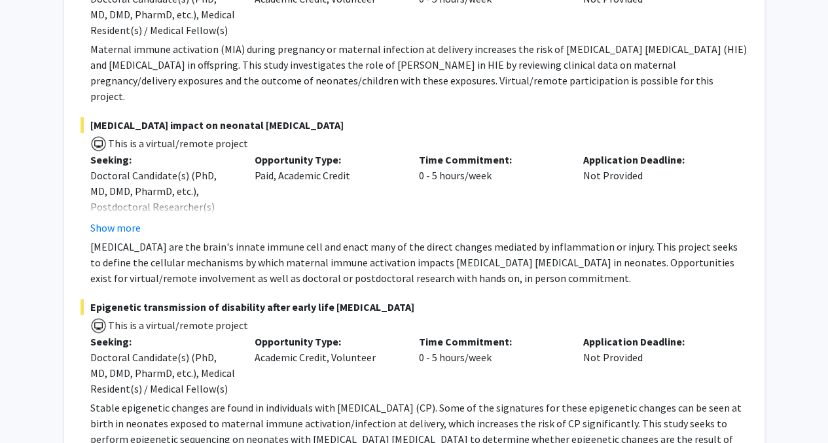
scroll to position [338, 0]
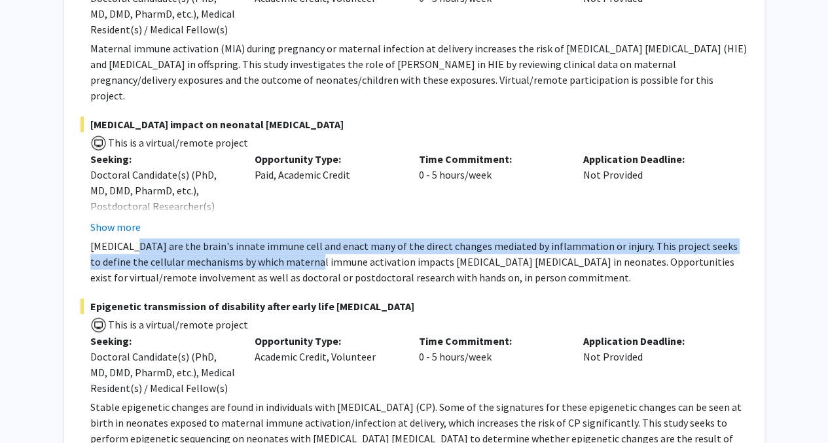
drag, startPoint x: 130, startPoint y: 234, endPoint x: 283, endPoint y: 247, distance: 153.0
click at [283, 247] on p "[MEDICAL_DATA] are the brain's innate immune cell and enact many of the direct …" at bounding box center [419, 261] width 658 height 47
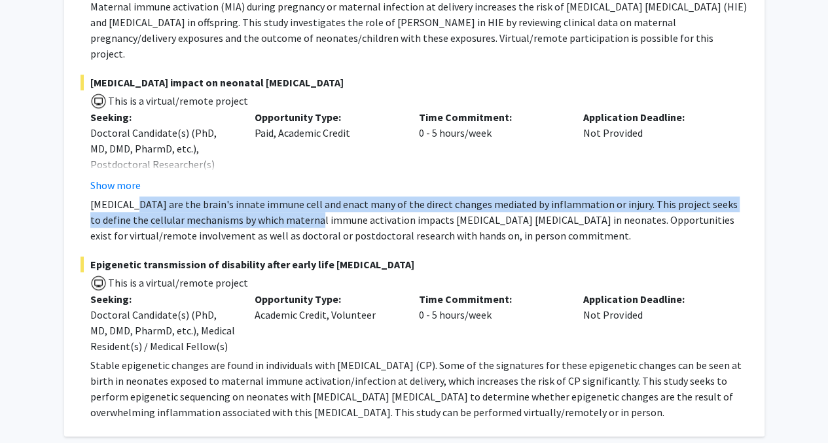
scroll to position [453, 0]
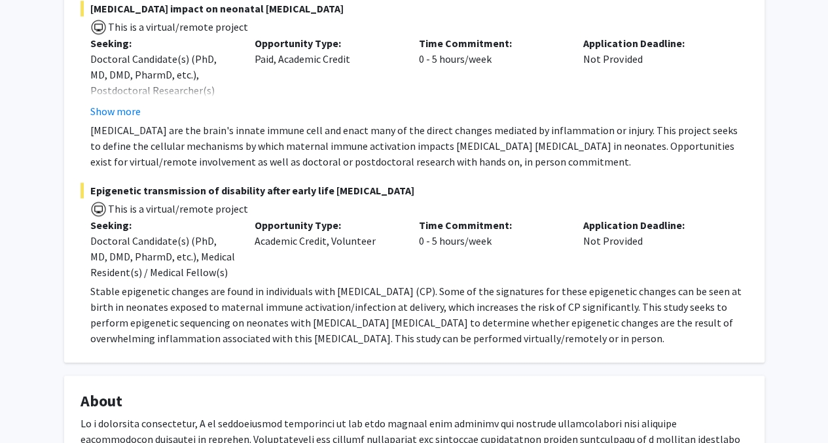
click at [170, 283] on p "Stable epigenetic changes are found in individuals with [MEDICAL_DATA] (CP). So…" at bounding box center [419, 314] width 658 height 63
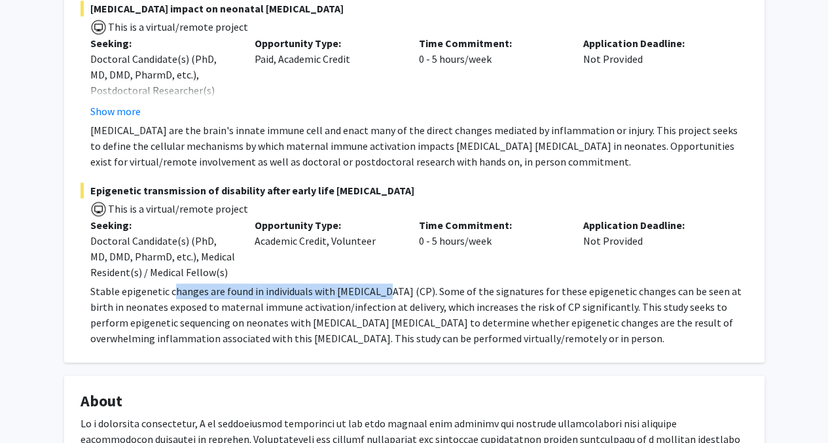
drag, startPoint x: 170, startPoint y: 272, endPoint x: 377, endPoint y: 275, distance: 206.8
click at [377, 283] on p "Stable epigenetic changes are found in individuals with [MEDICAL_DATA] (CP). So…" at bounding box center [419, 314] width 658 height 63
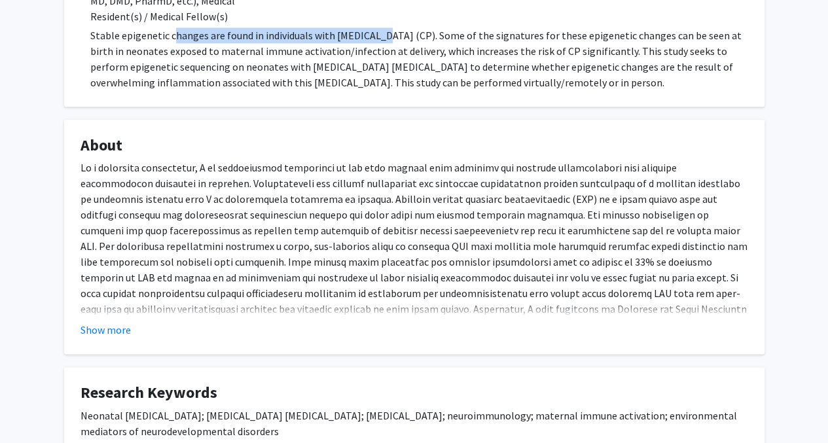
scroll to position [710, 0]
click at [118, 321] on button "Show more" at bounding box center [105, 329] width 50 height 16
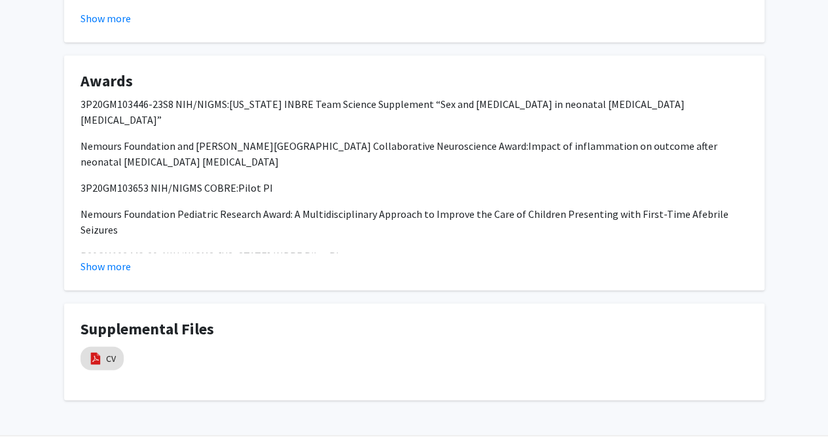
scroll to position [1579, 0]
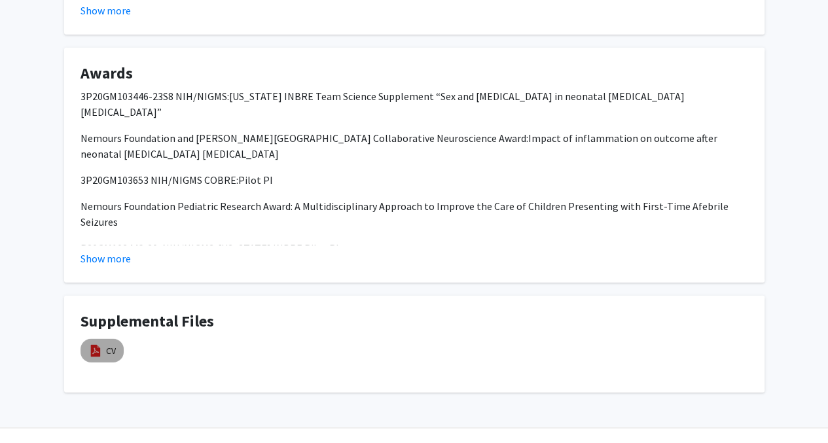
click at [103, 339] on mat-chip "CV" at bounding box center [101, 351] width 43 height 24
click at [96, 344] on img at bounding box center [95, 351] width 14 height 14
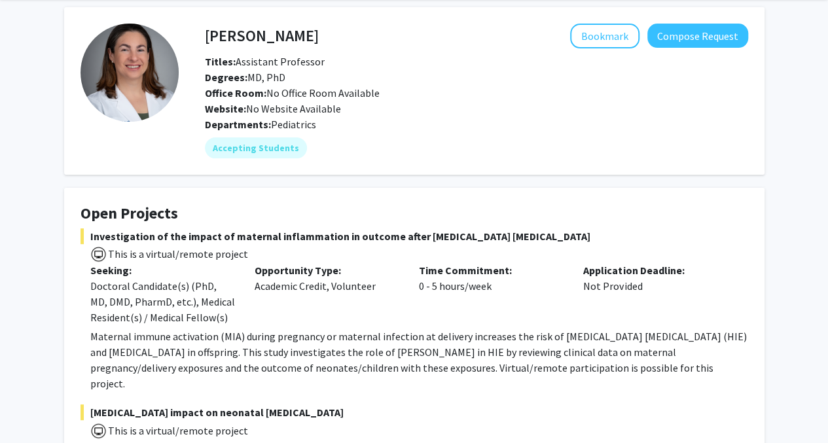
scroll to position [48, 0]
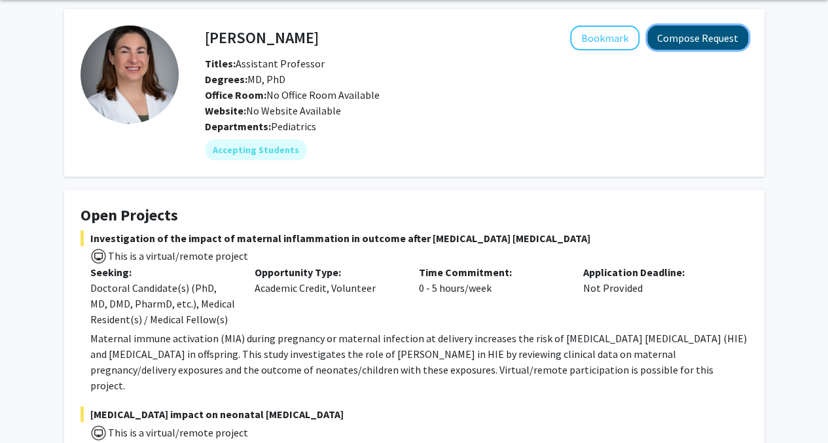
click at [717, 37] on button "Compose Request" at bounding box center [697, 38] width 101 height 24
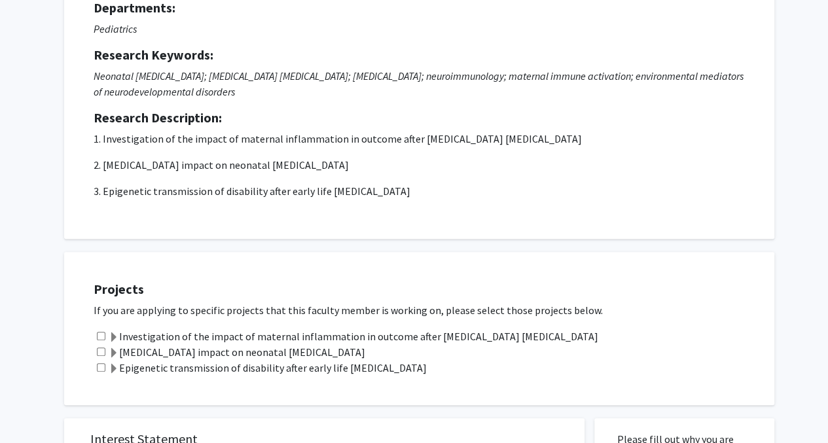
scroll to position [76, 0]
